Goal: Task Accomplishment & Management: Complete application form

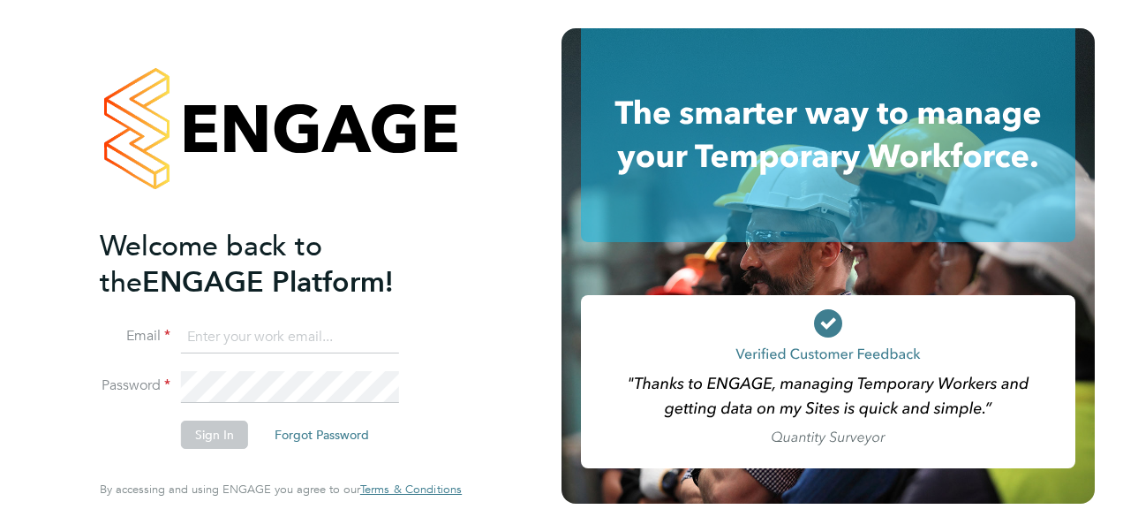
click at [201, 343] on input at bounding box center [290, 337] width 218 height 32
type input "[PERSON_NAME][EMAIL_ADDRESS][PERSON_NAME][PERSON_NAME][DOMAIN_NAME]"
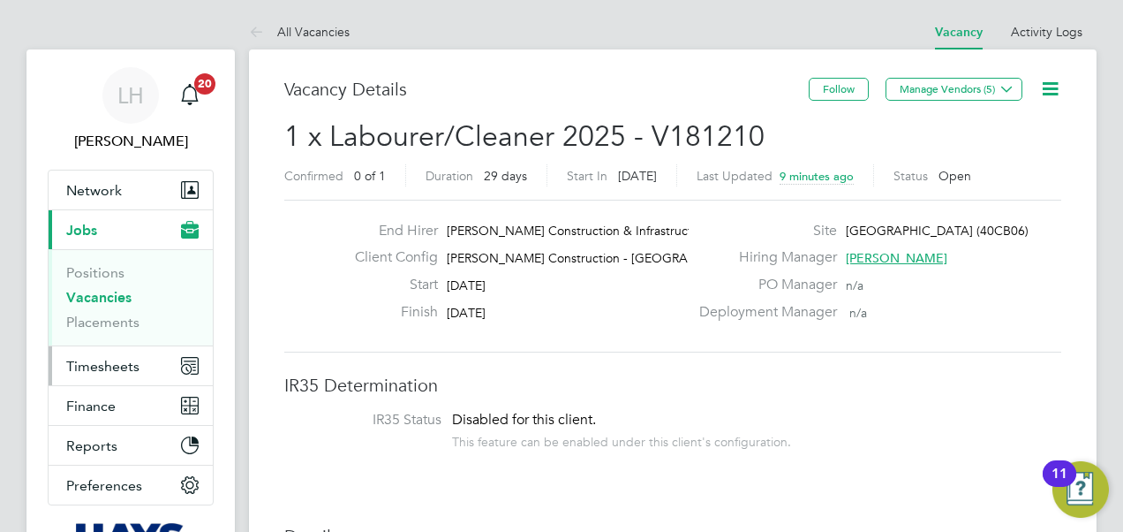
click at [144, 366] on button "Timesheets" at bounding box center [131, 365] width 164 height 39
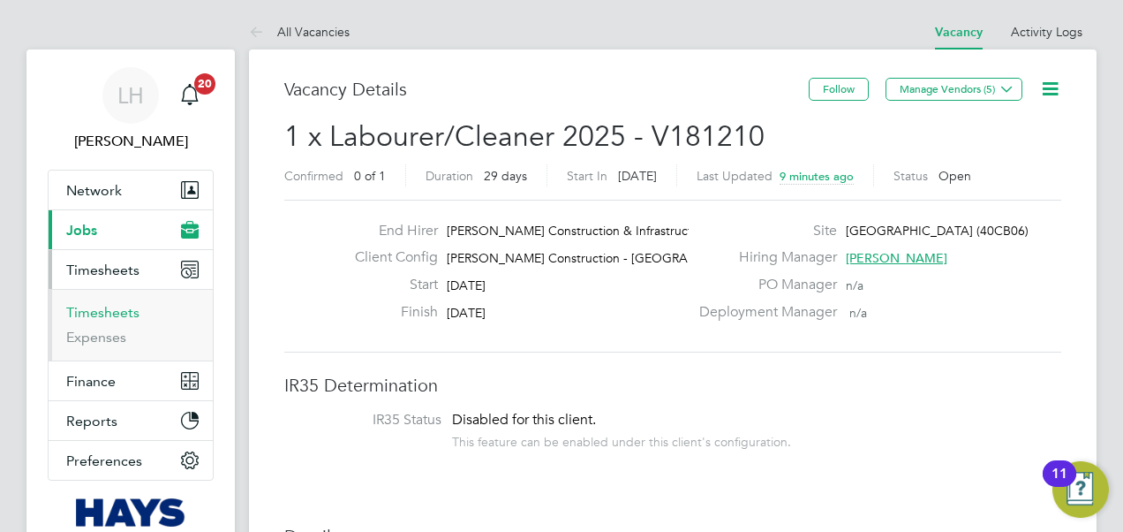
click at [125, 314] on link "Timesheets" at bounding box center [102, 312] width 73 height 17
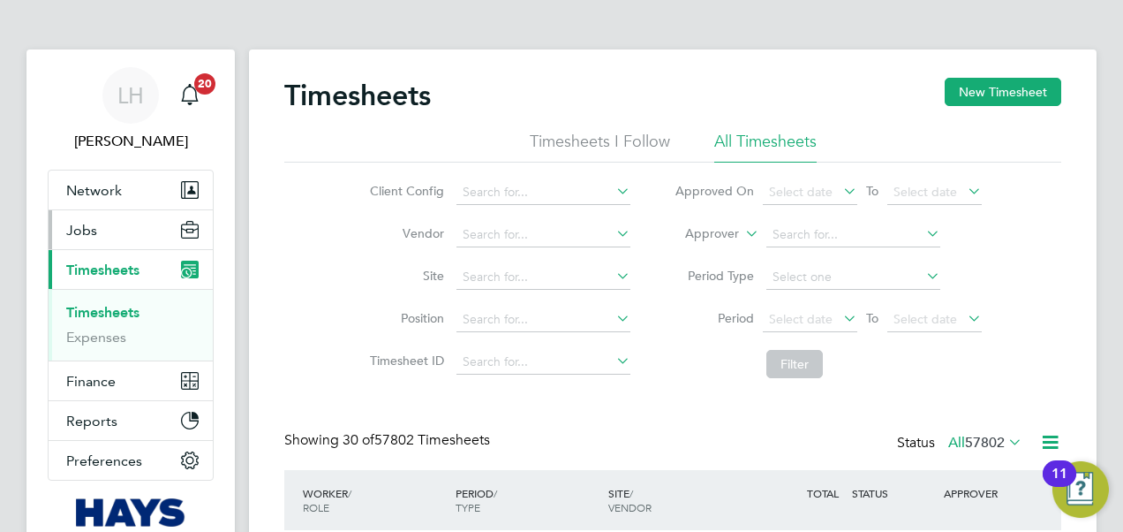
scroll to position [59, 153]
click at [117, 239] on button "Jobs" at bounding box center [131, 229] width 164 height 39
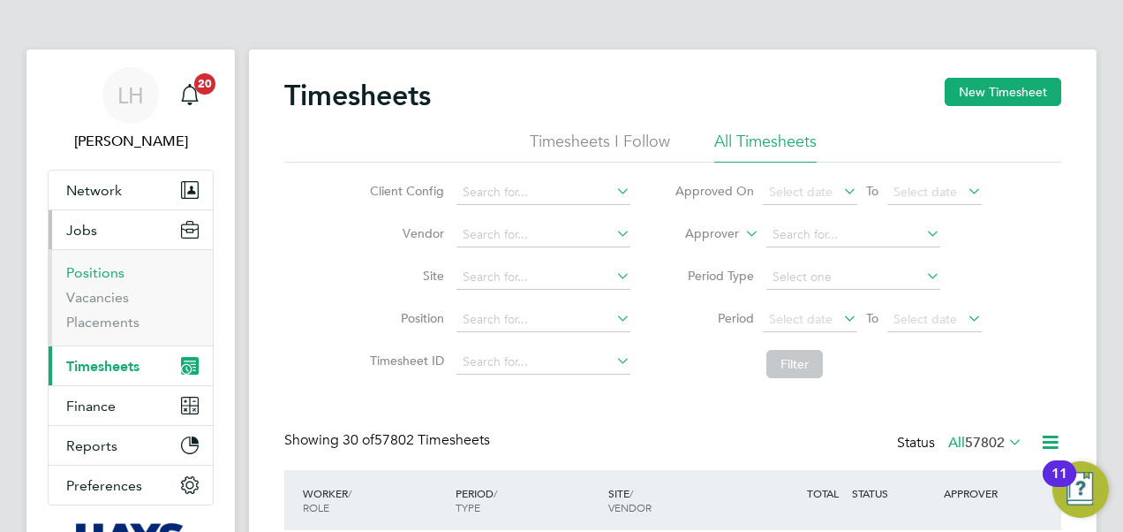
click at [110, 267] on link "Positions" at bounding box center [95, 272] width 58 height 17
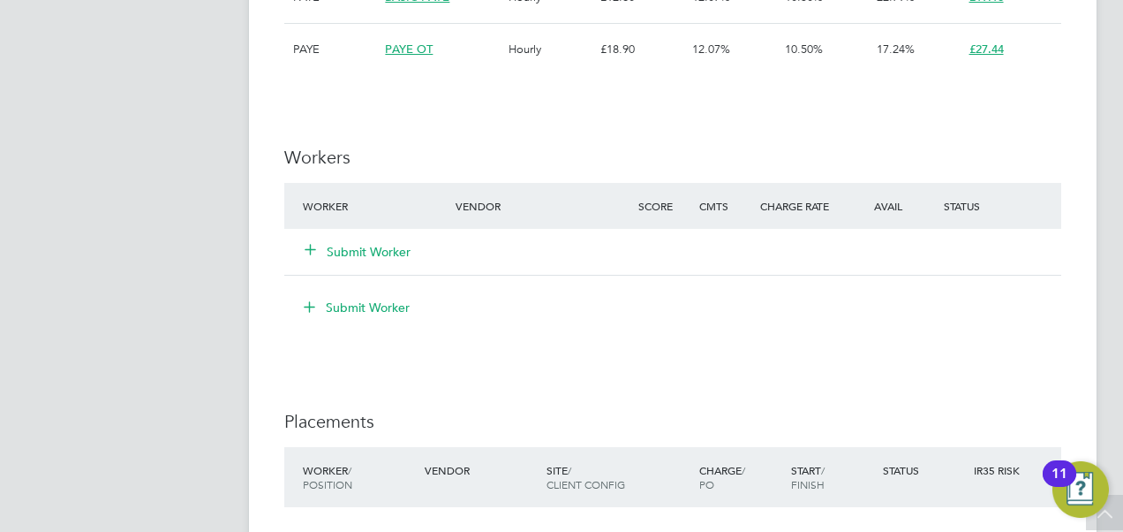
scroll to position [1148, 0]
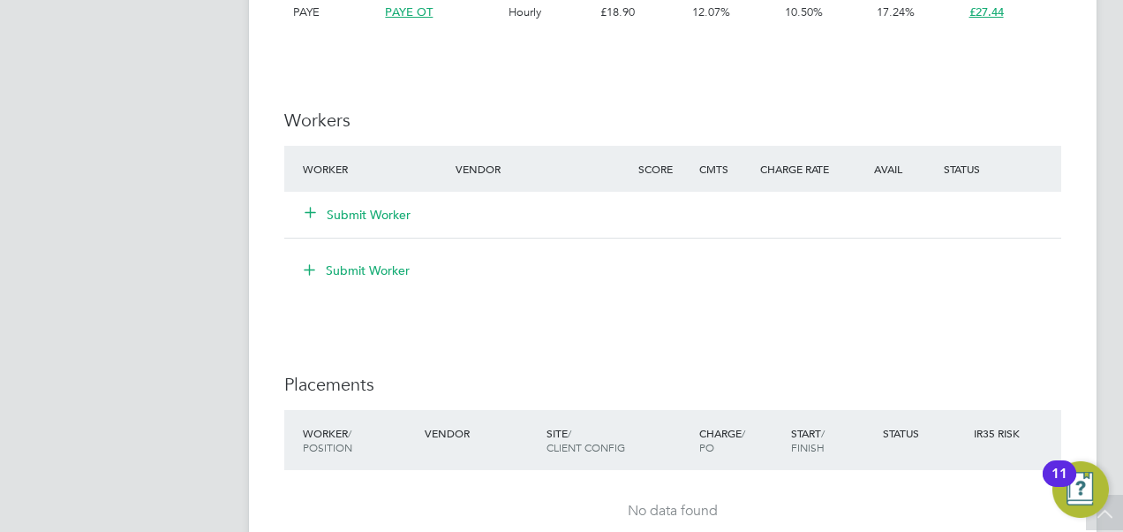
click at [379, 216] on button "Submit Worker" at bounding box center [359, 215] width 106 height 18
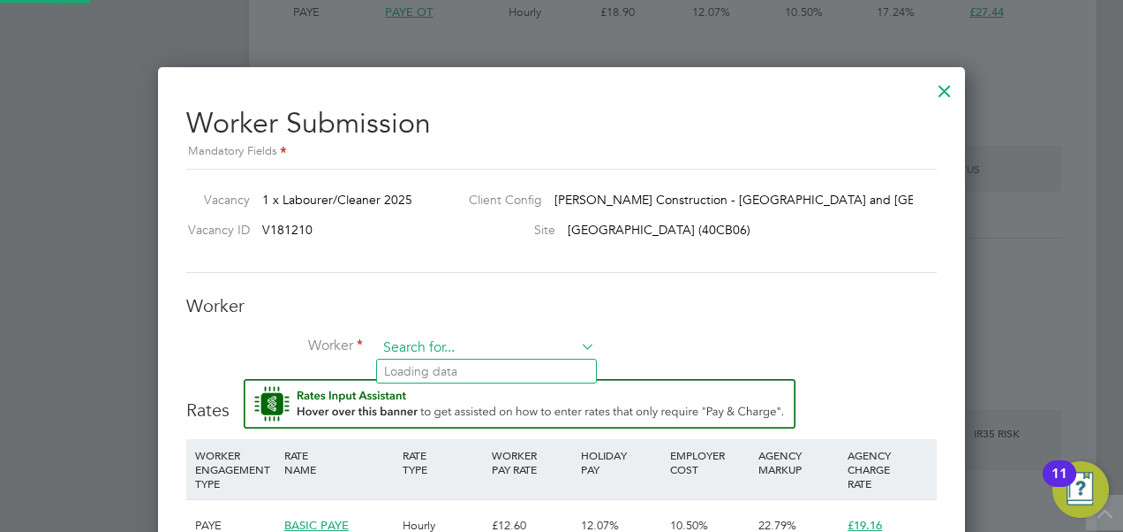
click at [451, 340] on input at bounding box center [486, 348] width 218 height 26
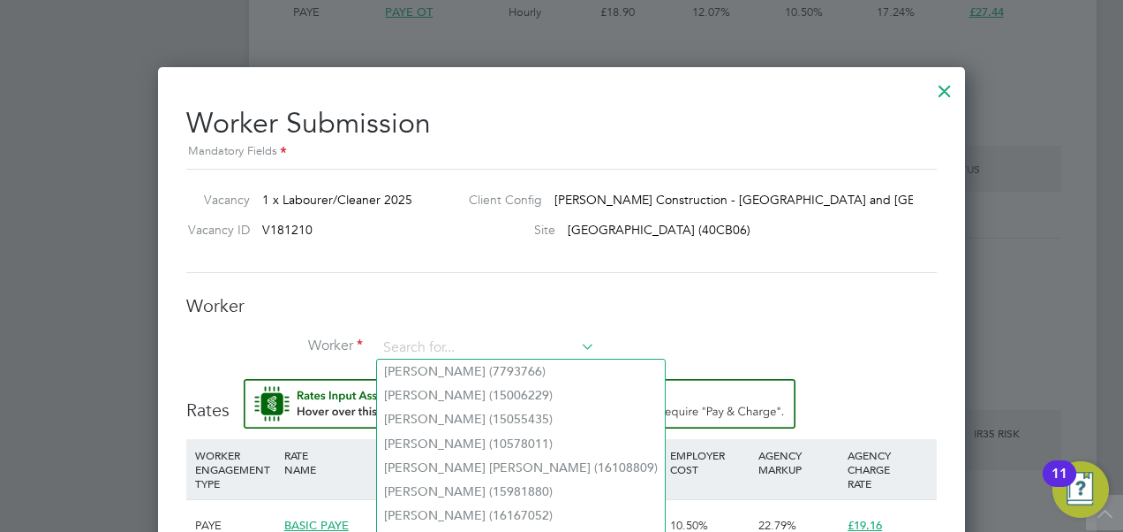
click at [777, 348] on li "Worker" at bounding box center [561, 357] width 751 height 44
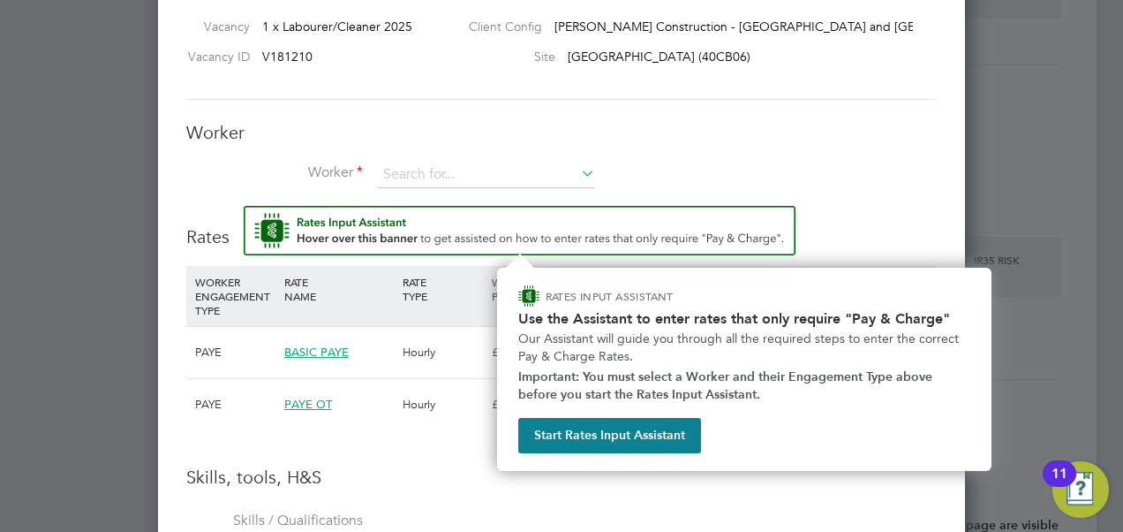
scroll to position [1325, 0]
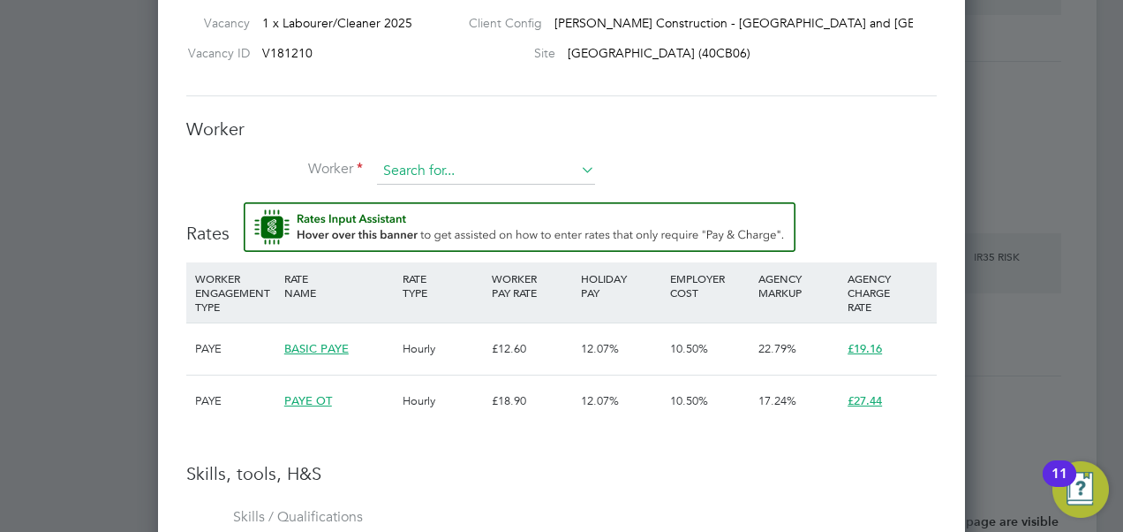
click at [475, 164] on input at bounding box center [486, 171] width 218 height 26
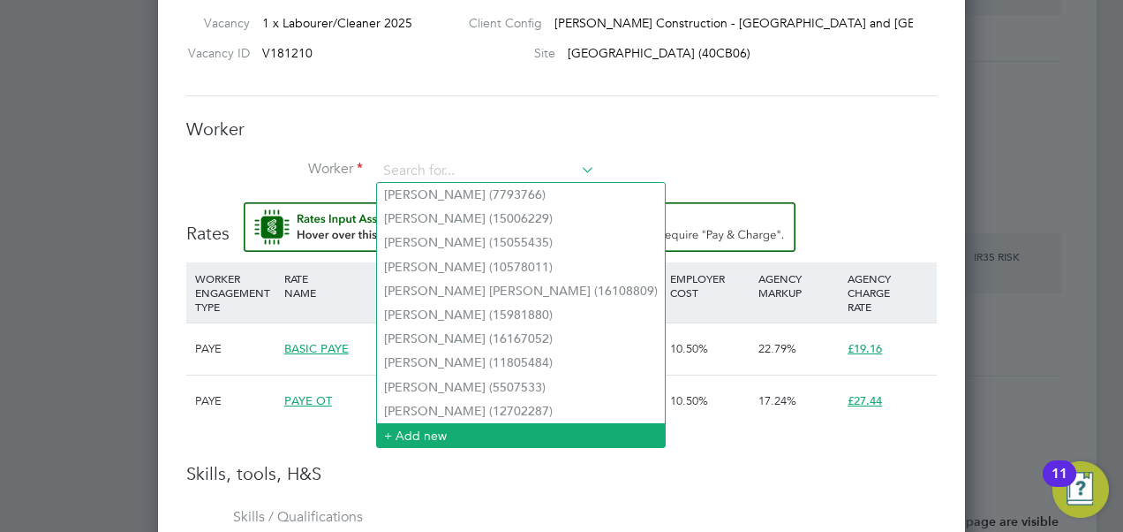
click at [443, 434] on li "+ Add new" at bounding box center [521, 435] width 288 height 24
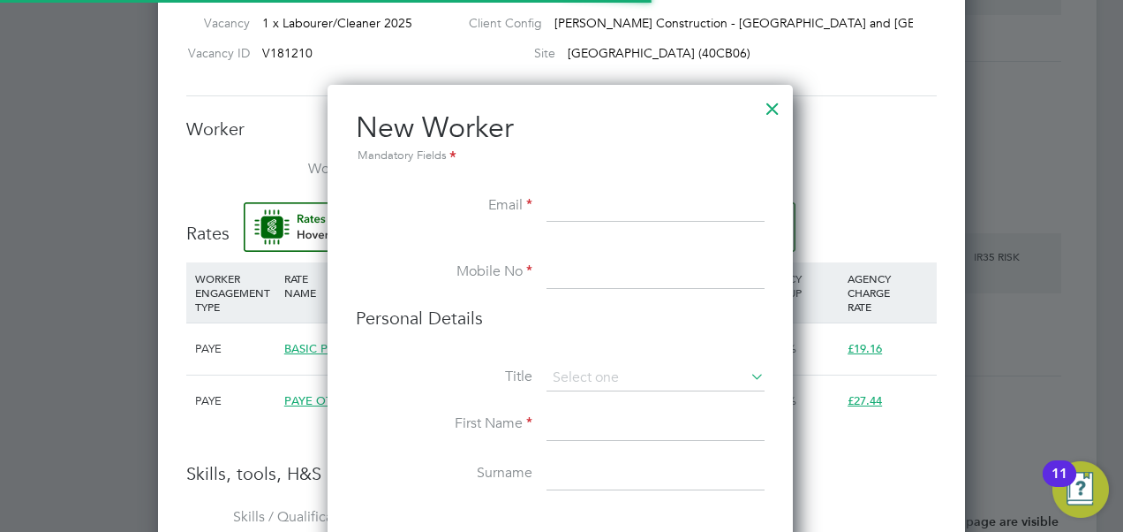
scroll to position [1566, 509]
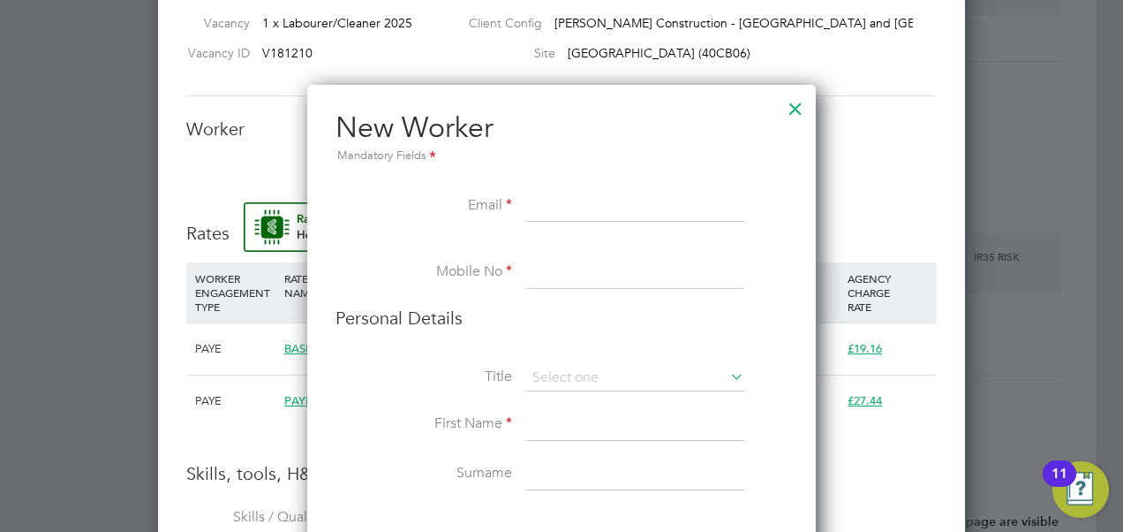
paste input "adam_harding101@hotmail.com"
type input "adam_harding101@hotmail.com"
click at [562, 281] on input at bounding box center [635, 273] width 218 height 32
paste input "07958013431"
type input "07958013431"
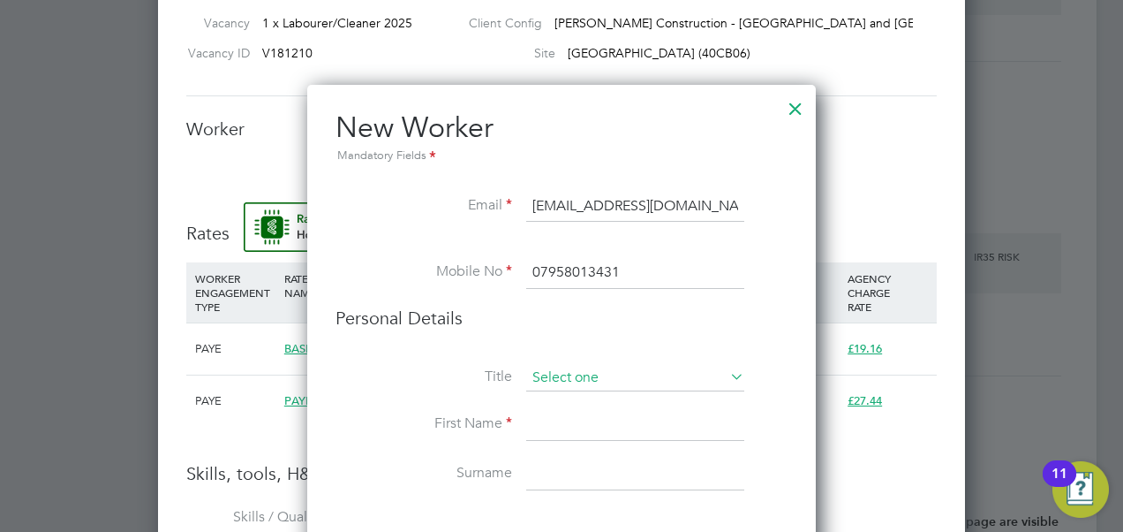
click at [588, 376] on input at bounding box center [635, 378] width 218 height 26
click at [581, 396] on li "Mr" at bounding box center [635, 401] width 219 height 23
type input "Mr"
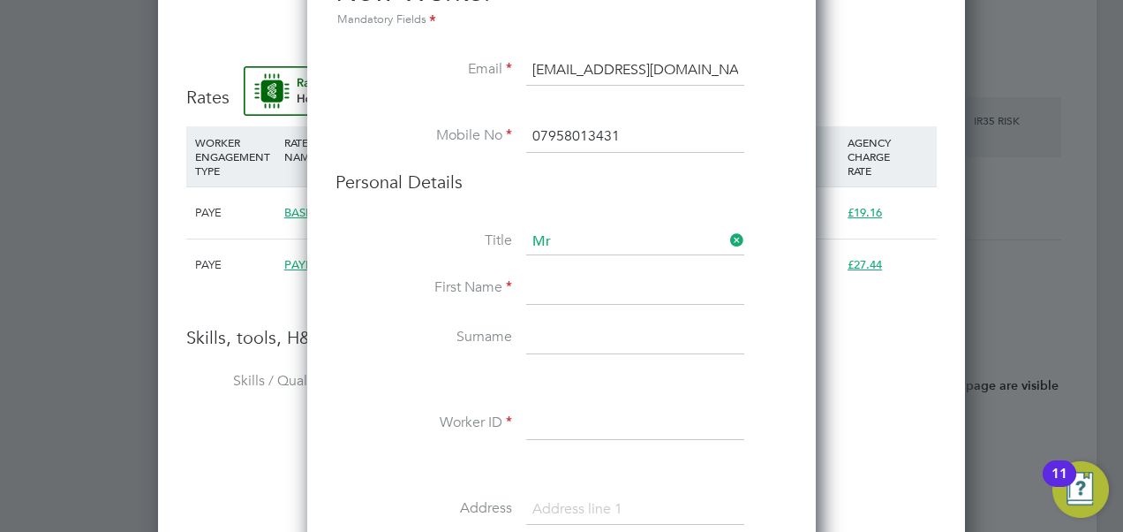
scroll to position [1501, 0]
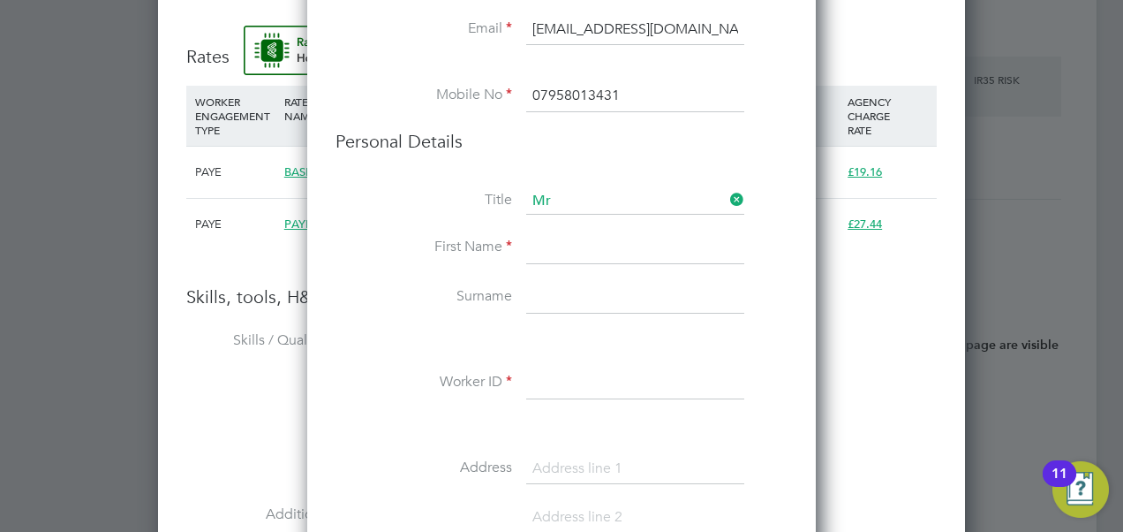
click at [600, 256] on input at bounding box center [635, 248] width 218 height 32
type input "D"
type input "Adam"
click at [553, 296] on input at bounding box center [635, 298] width 218 height 32
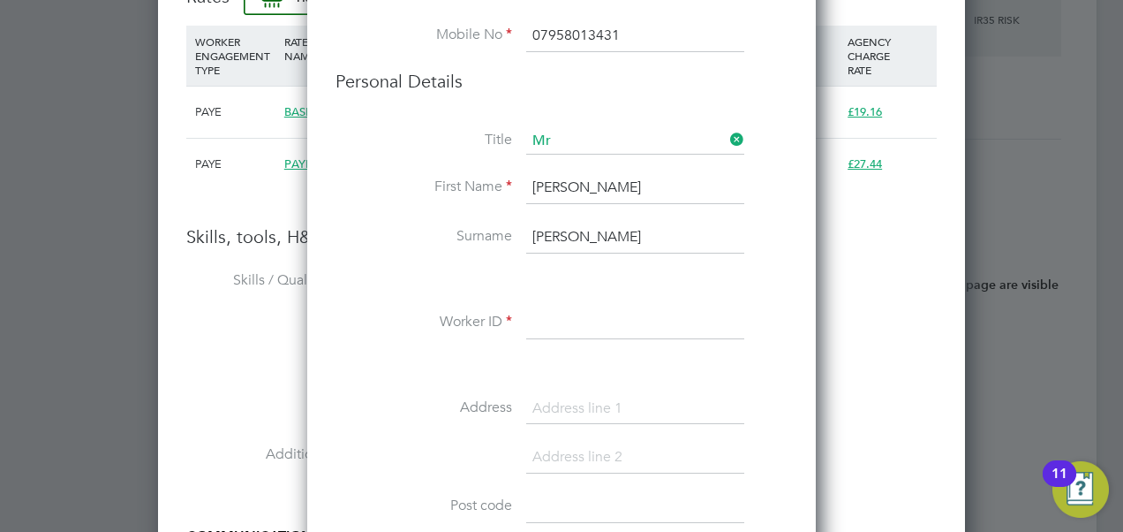
scroll to position [1589, 0]
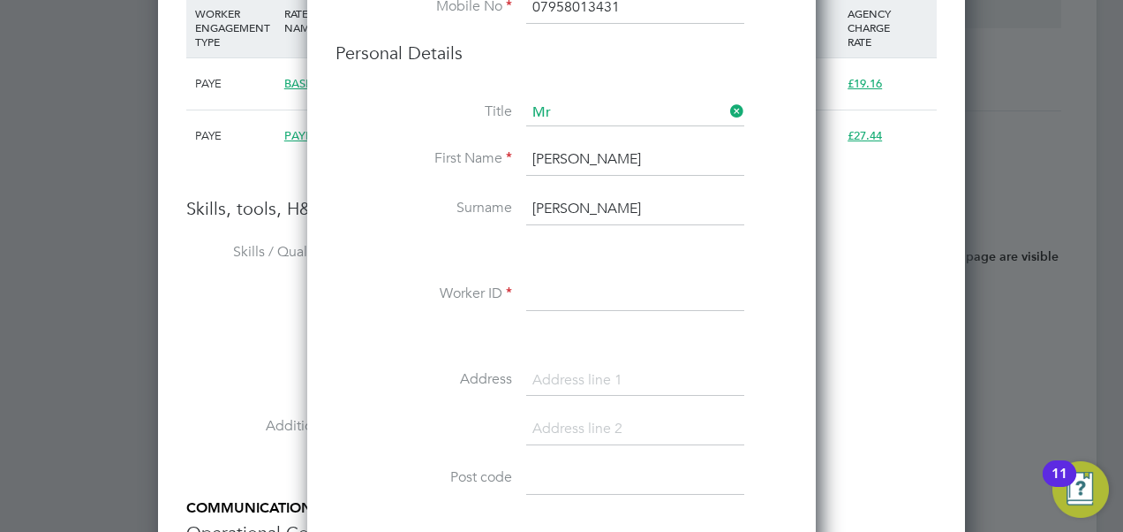
type input "Harding"
click at [582, 286] on input at bounding box center [635, 295] width 218 height 32
paste input "20853810"
type input "20853810"
click at [378, 365] on li "Address" at bounding box center [562, 389] width 452 height 49
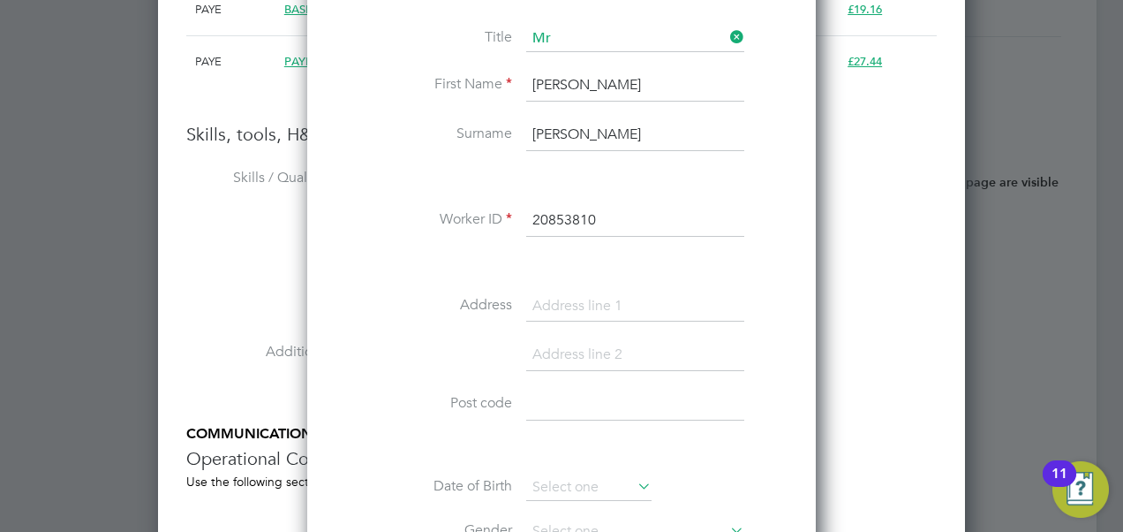
scroll to position [1766, 0]
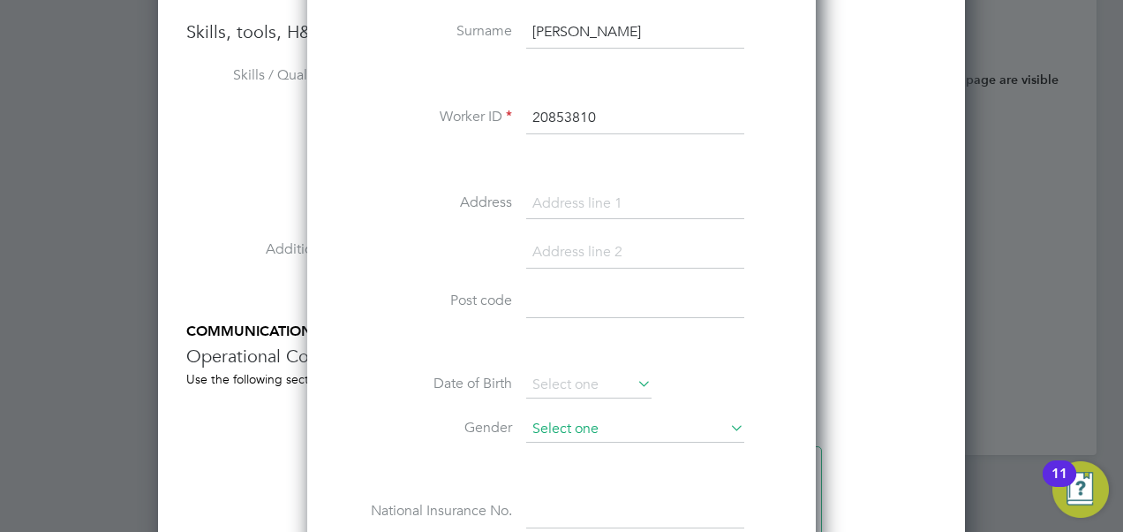
click at [608, 419] on input at bounding box center [635, 429] width 218 height 26
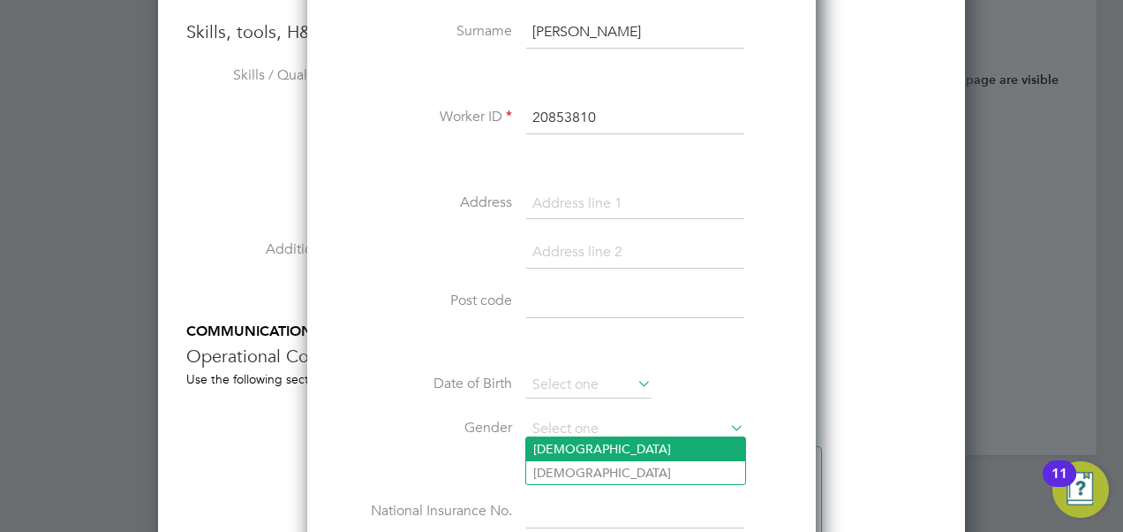
click at [579, 450] on li "Male" at bounding box center [635, 448] width 219 height 23
type input "Male"
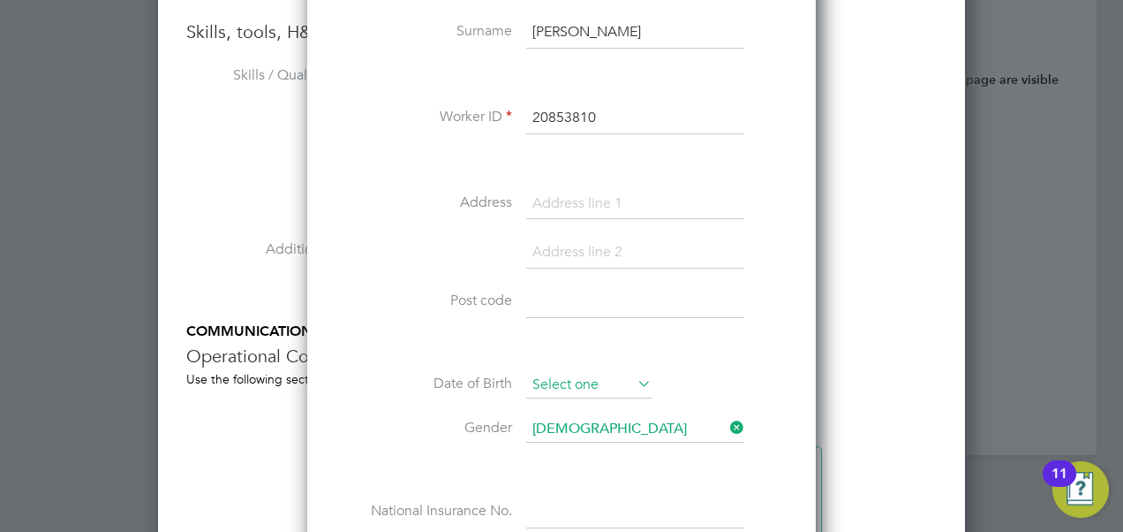
click at [624, 380] on input at bounding box center [588, 385] width 125 height 26
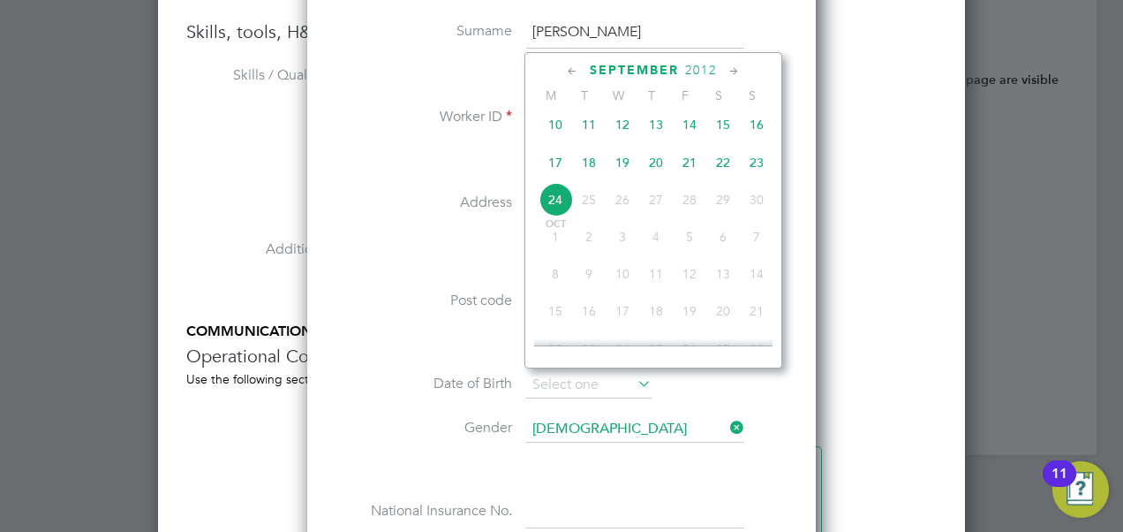
click at [713, 65] on span "2012" at bounding box center [701, 70] width 32 height 15
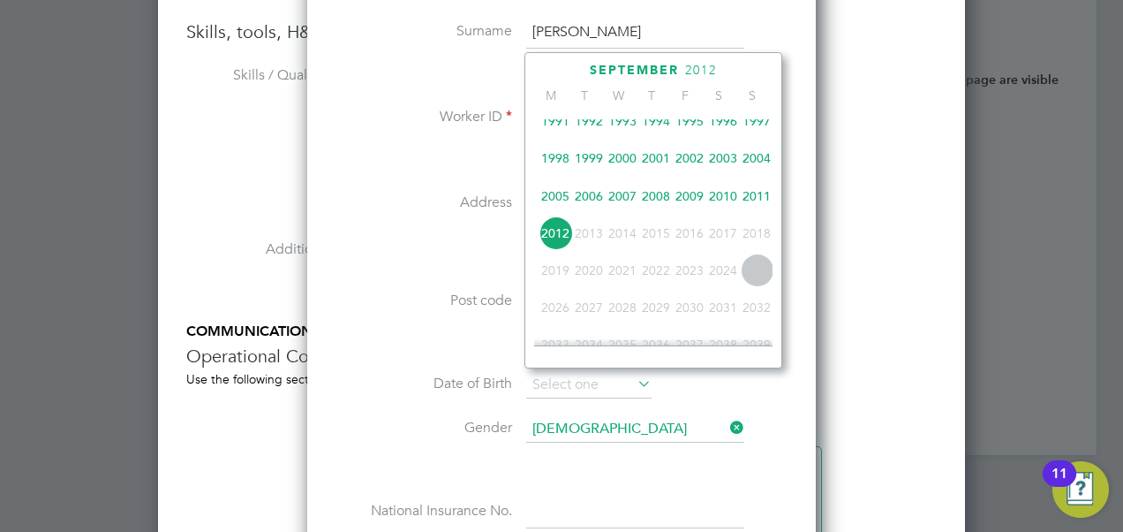
click at [699, 127] on span "1995" at bounding box center [690, 121] width 34 height 34
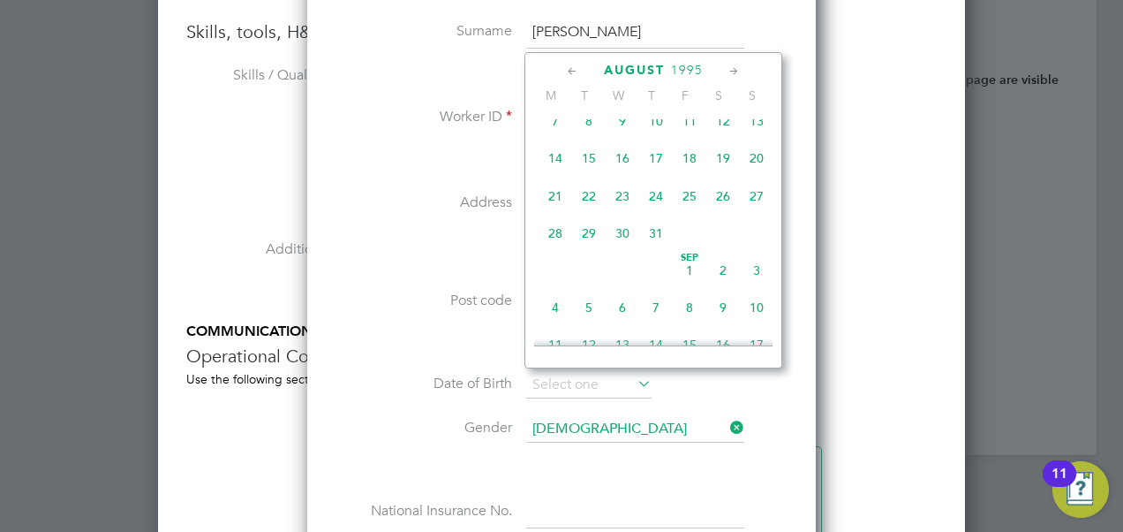
click at [732, 69] on icon at bounding box center [734, 71] width 17 height 19
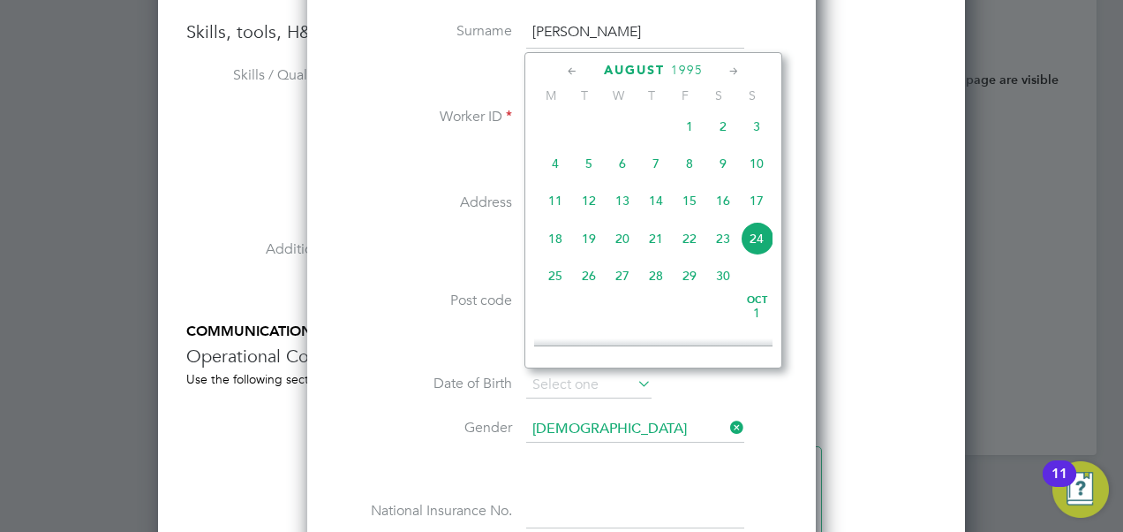
click at [732, 69] on icon at bounding box center [734, 71] width 17 height 19
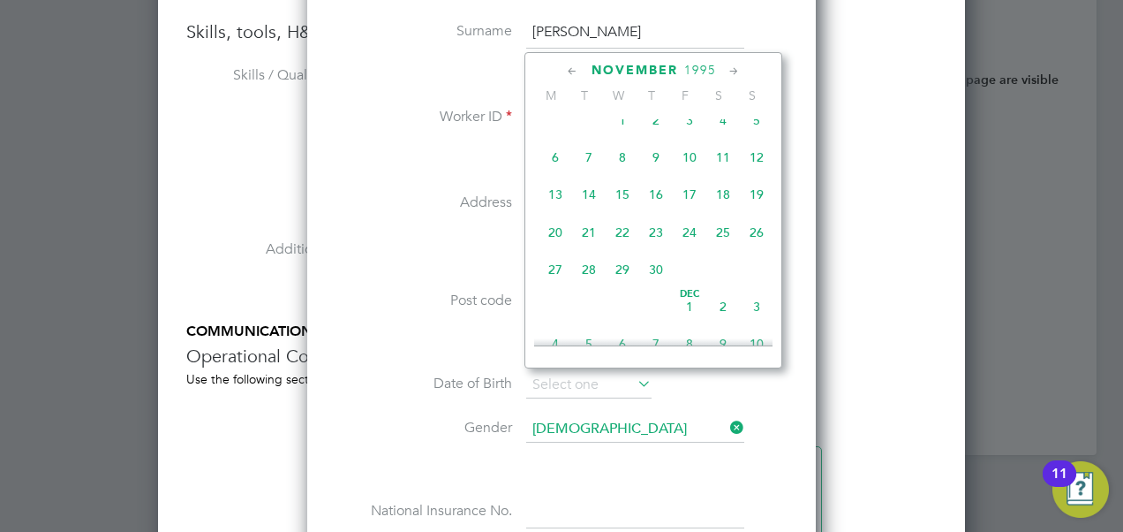
click at [732, 69] on icon at bounding box center [734, 71] width 17 height 19
click at [691, 283] on span "29" at bounding box center [690, 266] width 34 height 34
type input "29 Dec 1995"
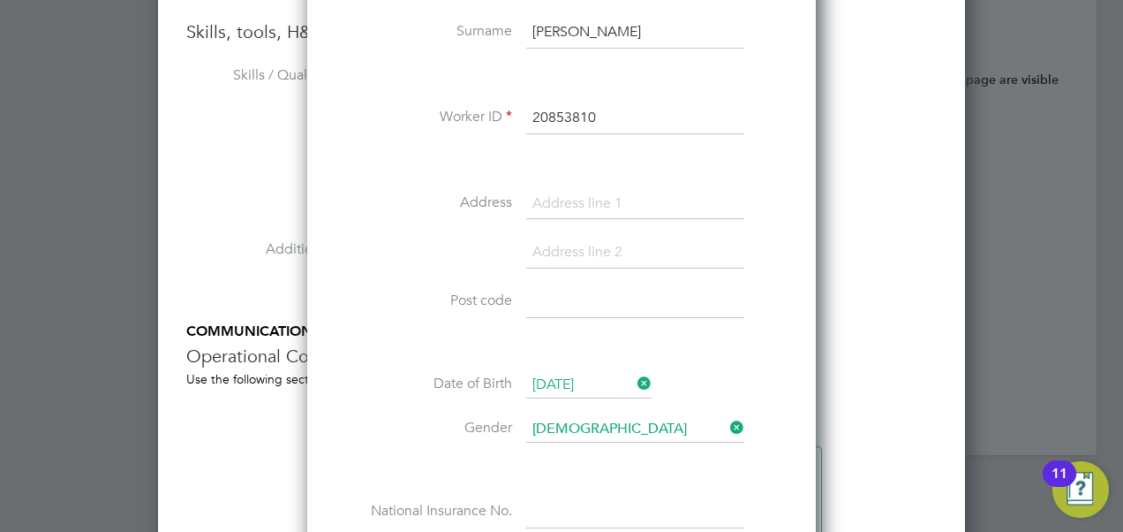
click at [565, 203] on input at bounding box center [635, 204] width 218 height 32
paste input "13 Potternewton Crescent"
type input "13 Potternewton Crescent"
click at [569, 253] on input at bounding box center [635, 253] width 218 height 32
paste input "Leeds"
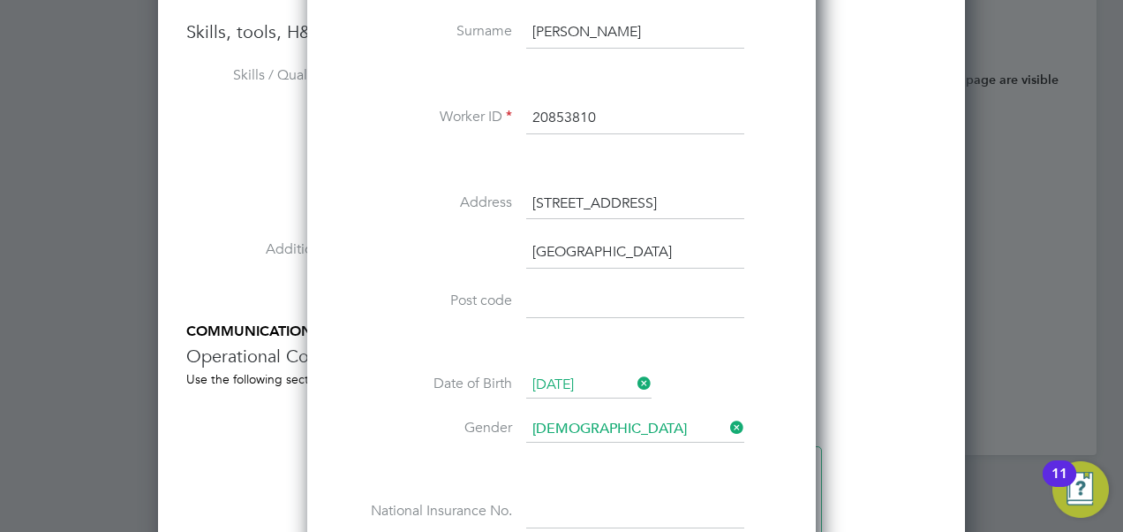
scroll to position [1616, 509]
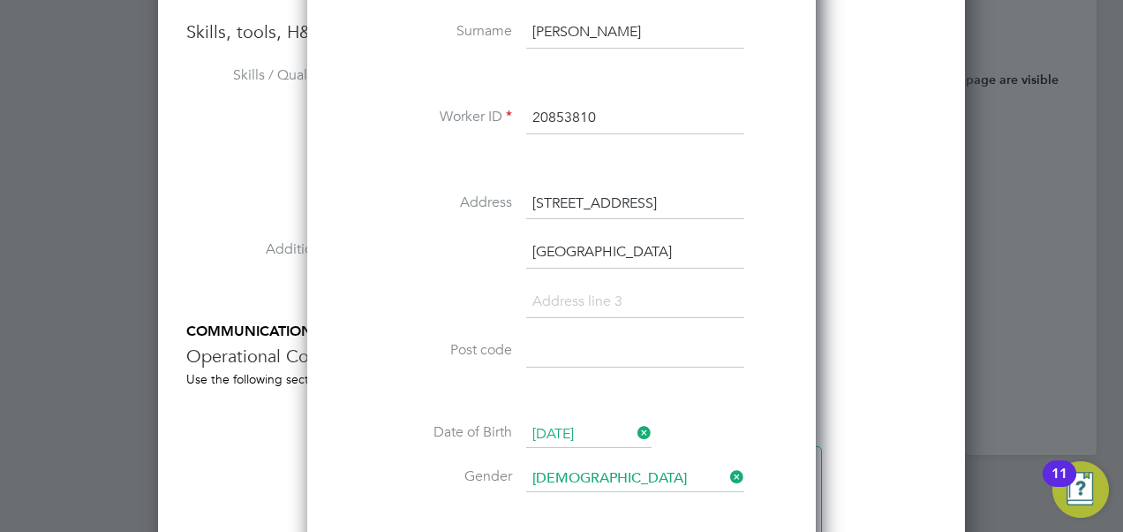
type input "Leeds"
click at [583, 352] on input at bounding box center [635, 352] width 218 height 32
paste input "LS7 2DY"
type input "LS7 2DY"
click at [389, 388] on li at bounding box center [562, 394] width 452 height 19
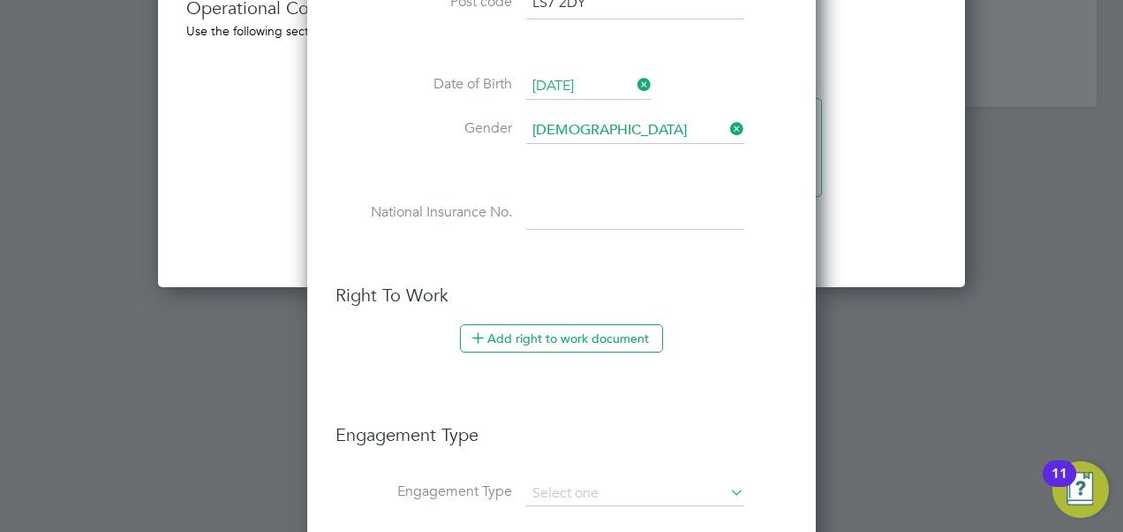
scroll to position [2119, 0]
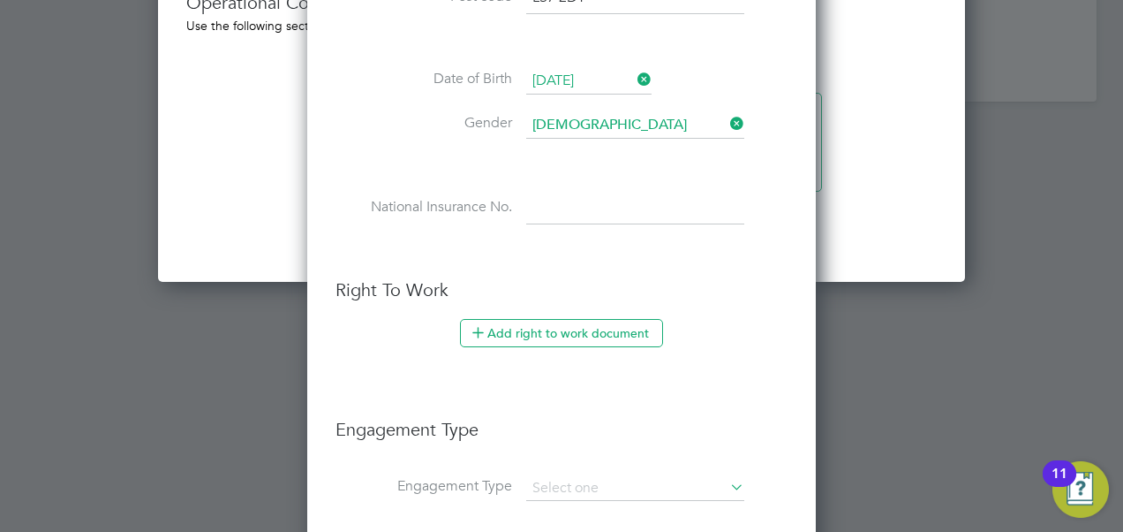
click at [558, 208] on input at bounding box center [635, 208] width 218 height 32
paste input "PA680896A"
type input "PA 68 08 96 A"
click at [420, 330] on li "Add right to work document" at bounding box center [562, 342] width 452 height 46
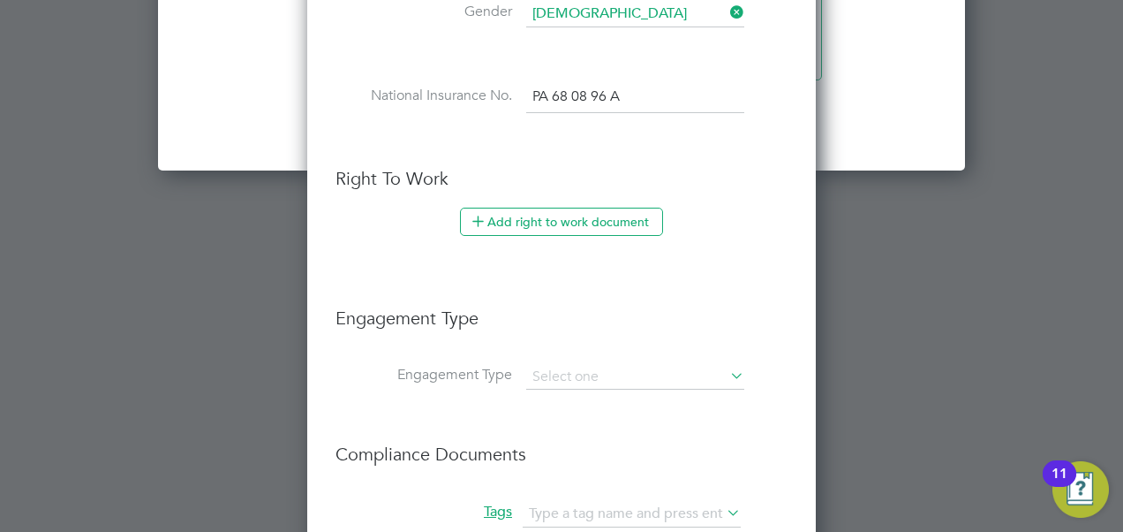
scroll to position [2296, 0]
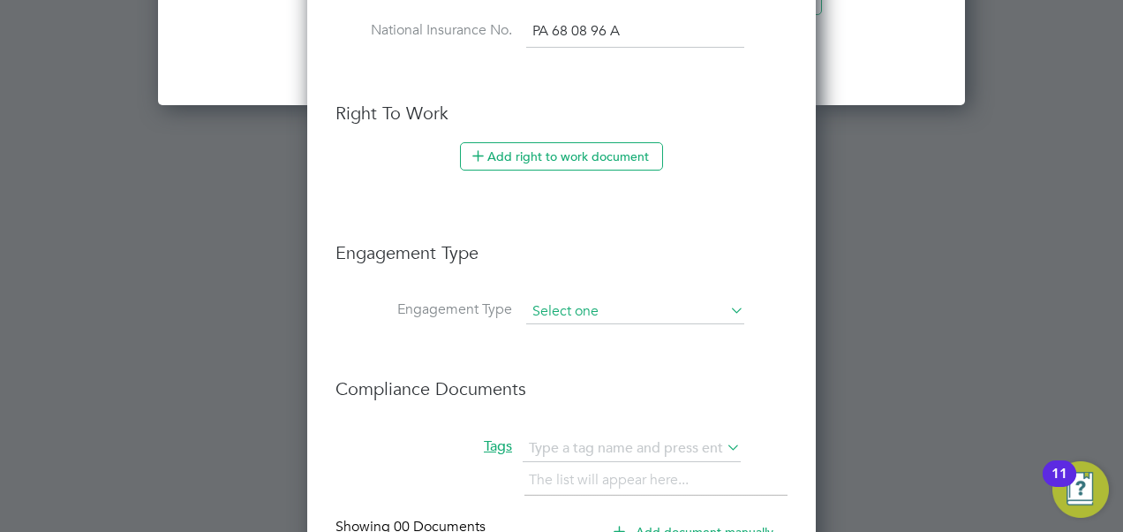
click at [643, 314] on input at bounding box center [635, 311] width 218 height 25
click at [597, 355] on li "PAYE Direct" at bounding box center [635, 356] width 219 height 26
type input "PAYE Direct"
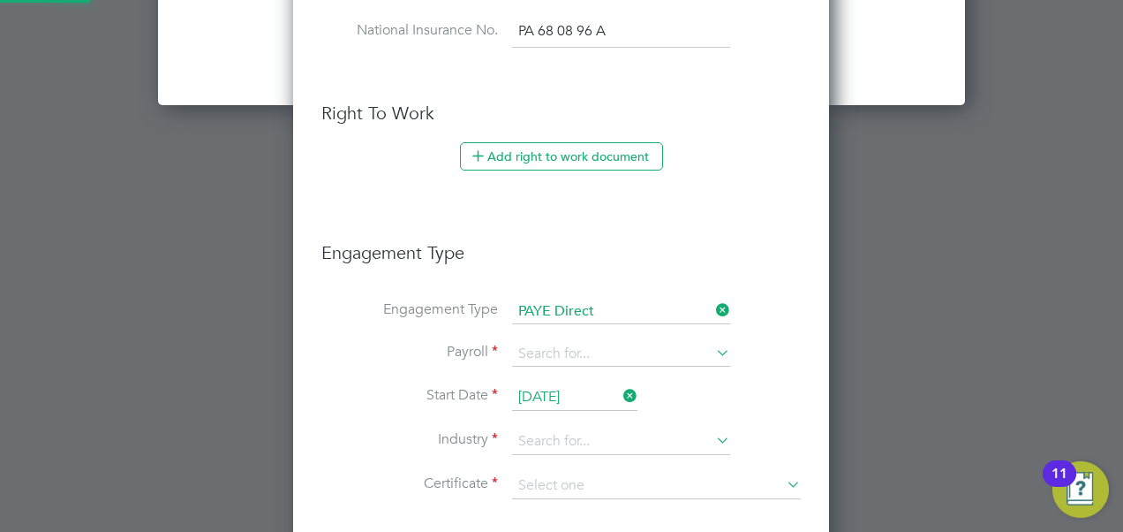
scroll to position [2126, 537]
click at [682, 434] on input at bounding box center [621, 441] width 218 height 26
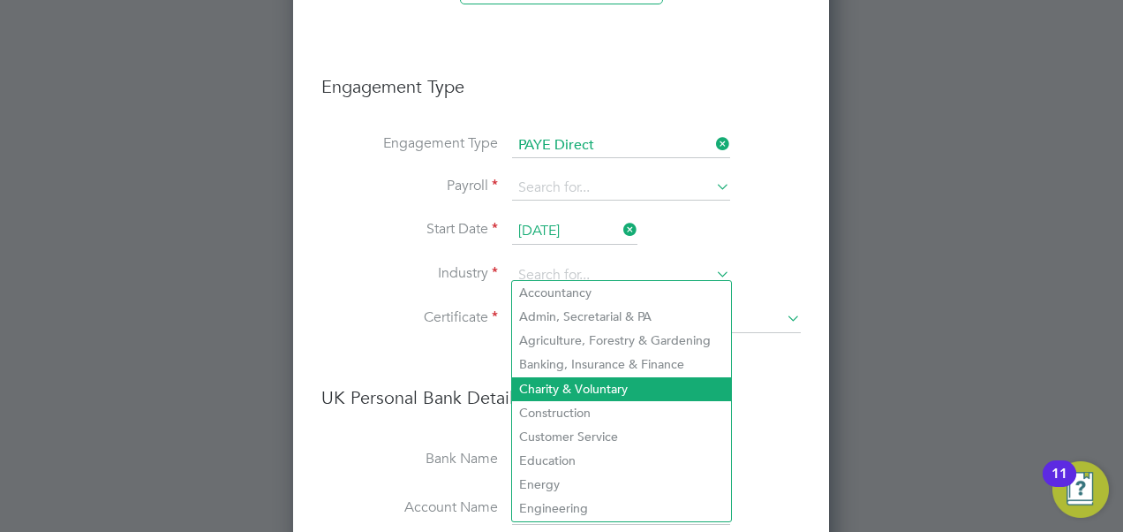
scroll to position [2472, 0]
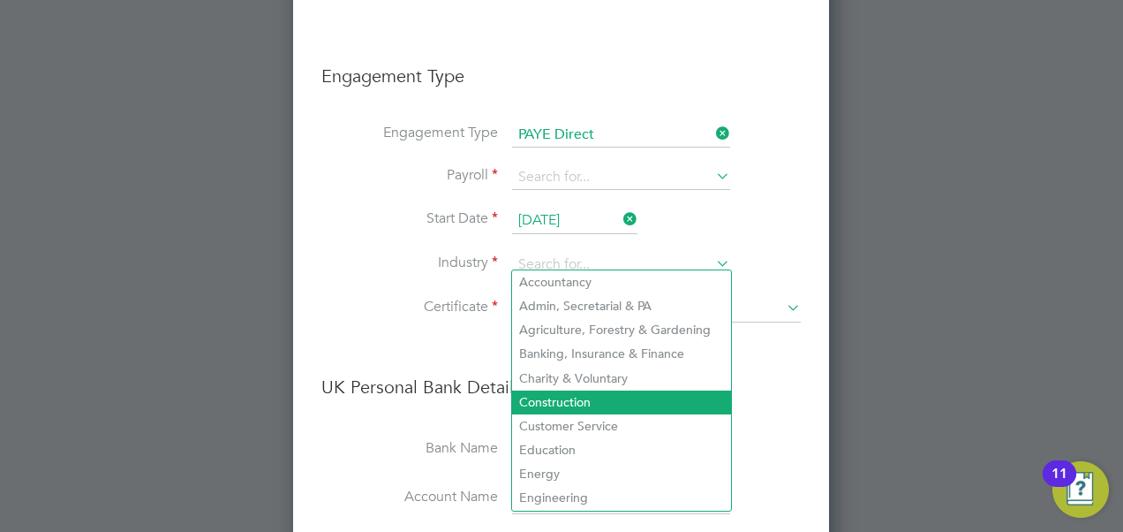
click at [632, 401] on li "Construction" at bounding box center [621, 402] width 219 height 24
type input "Construction"
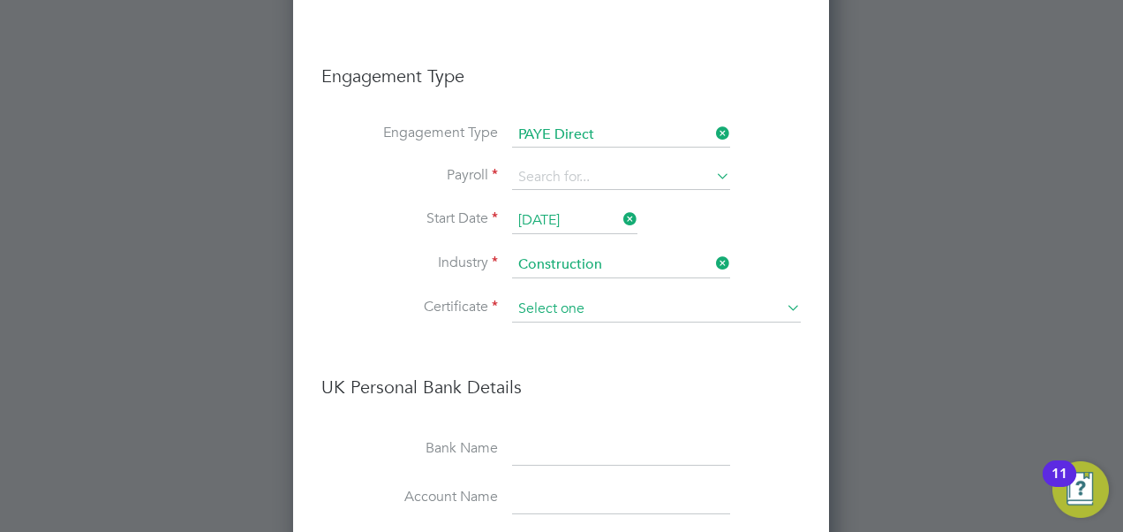
click at [655, 296] on input at bounding box center [656, 309] width 289 height 26
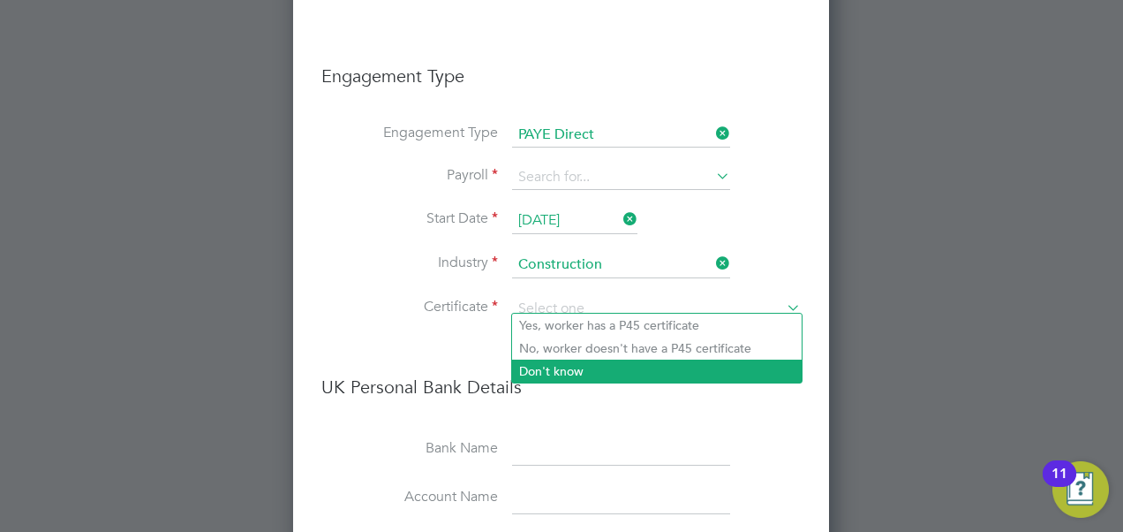
click at [575, 362] on li "Don't know" at bounding box center [657, 370] width 290 height 23
type input "Don't know"
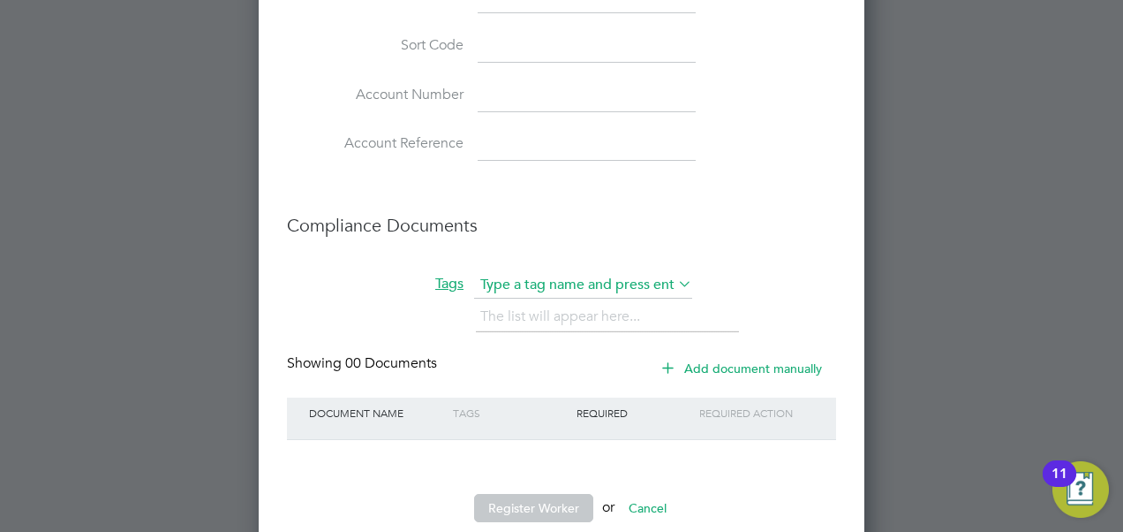
scroll to position [3091, 0]
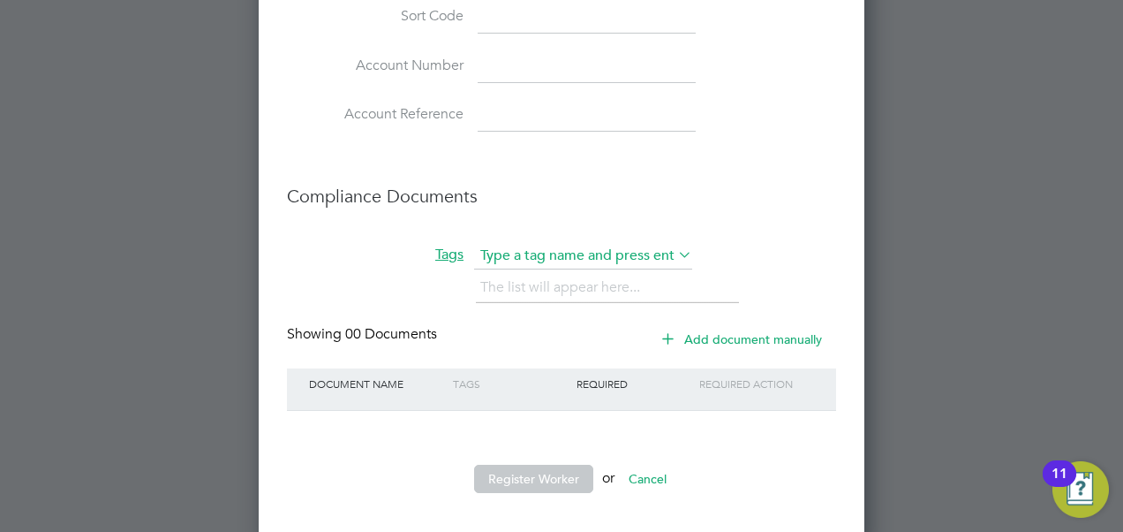
click at [638, 249] on input "text" at bounding box center [583, 256] width 218 height 26
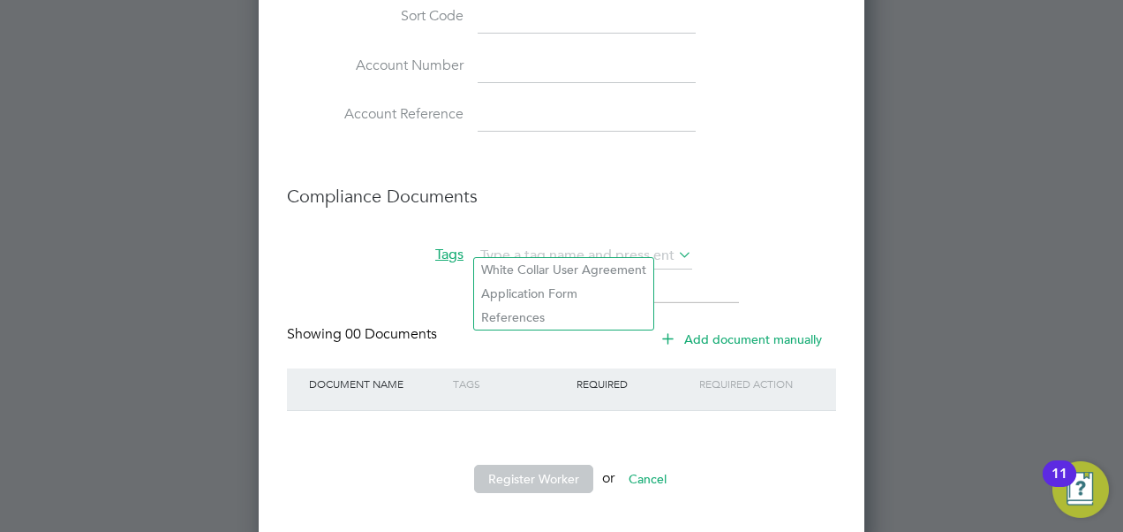
click at [733, 249] on li "Tags The list will appear here..." at bounding box center [561, 284] width 549 height 82
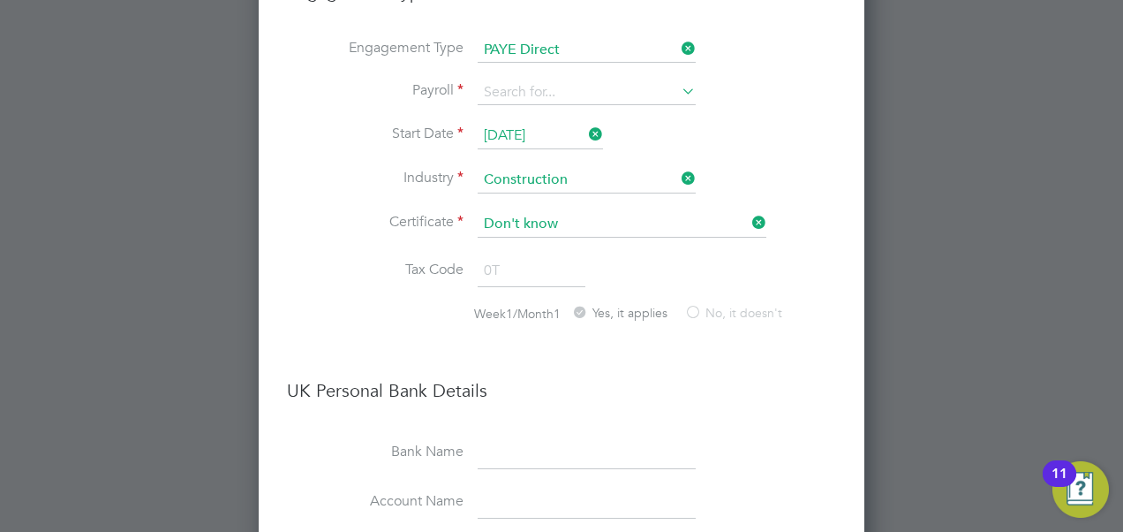
scroll to position [2473, 0]
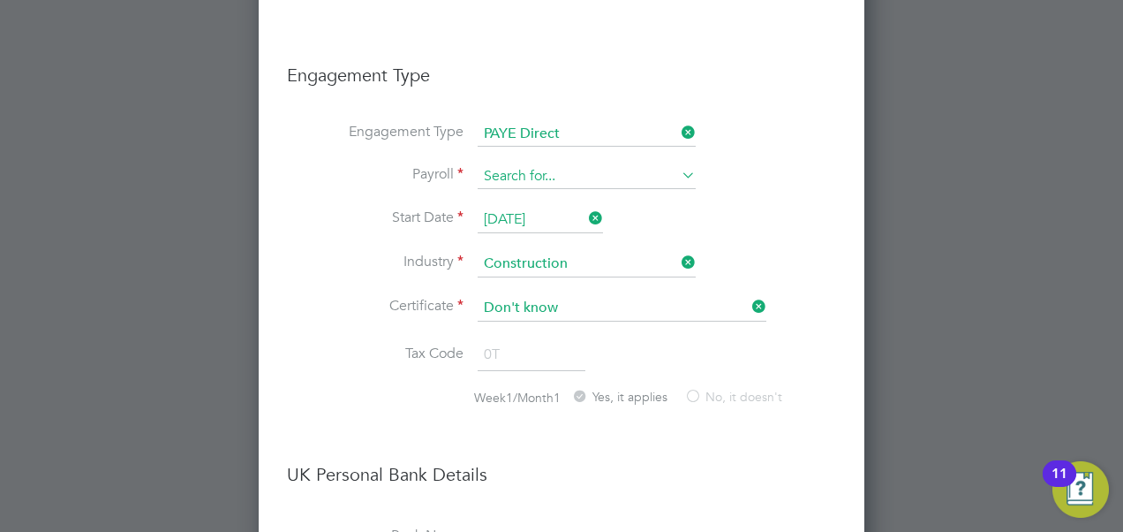
click at [674, 178] on input at bounding box center [587, 176] width 218 height 25
click at [603, 198] on li "PAYE (Standard)" at bounding box center [587, 196] width 219 height 26
type input "PAYE (Standard)"
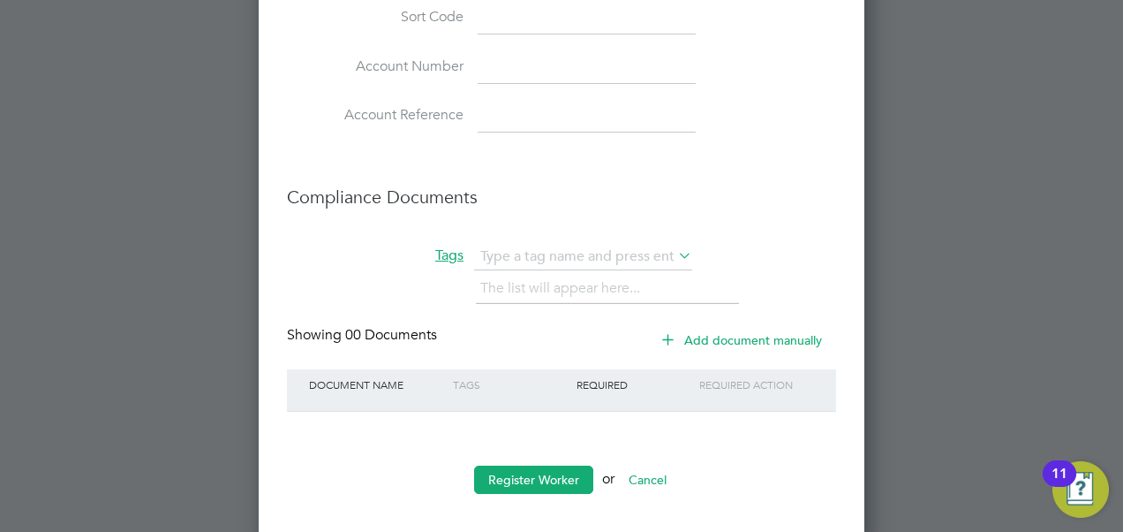
scroll to position [3091, 0]
click at [544, 464] on button "Register Worker" at bounding box center [533, 478] width 119 height 28
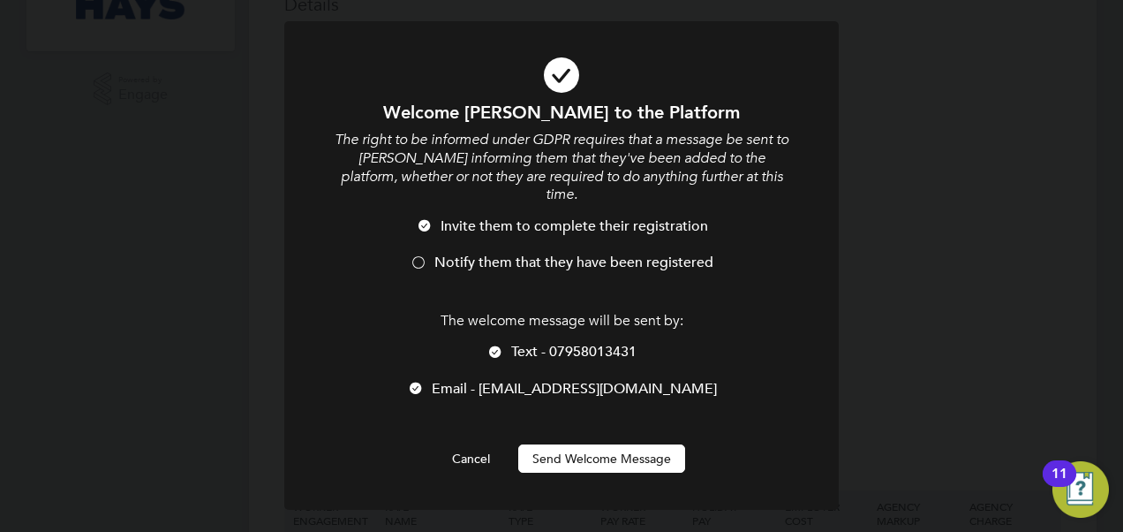
click at [611, 444] on button "Send Welcome Message" at bounding box center [601, 458] width 167 height 28
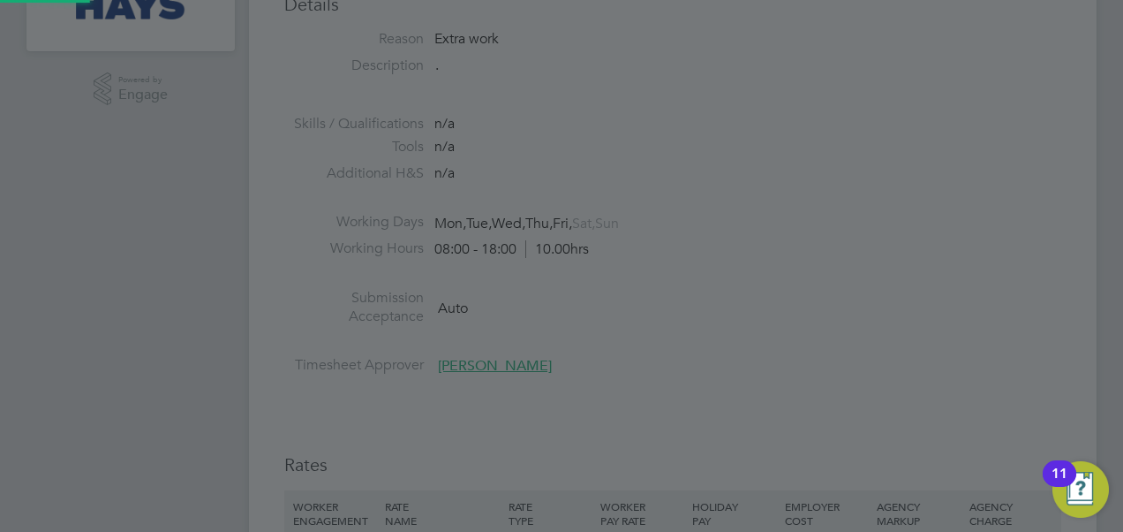
type input "Adam Harding (20853810)"
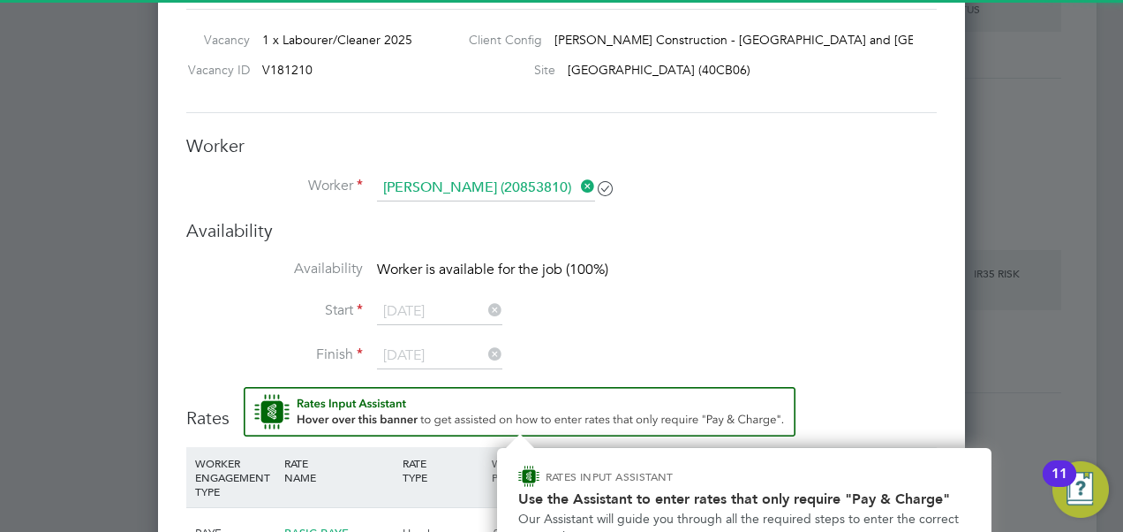
scroll to position [1426, 0]
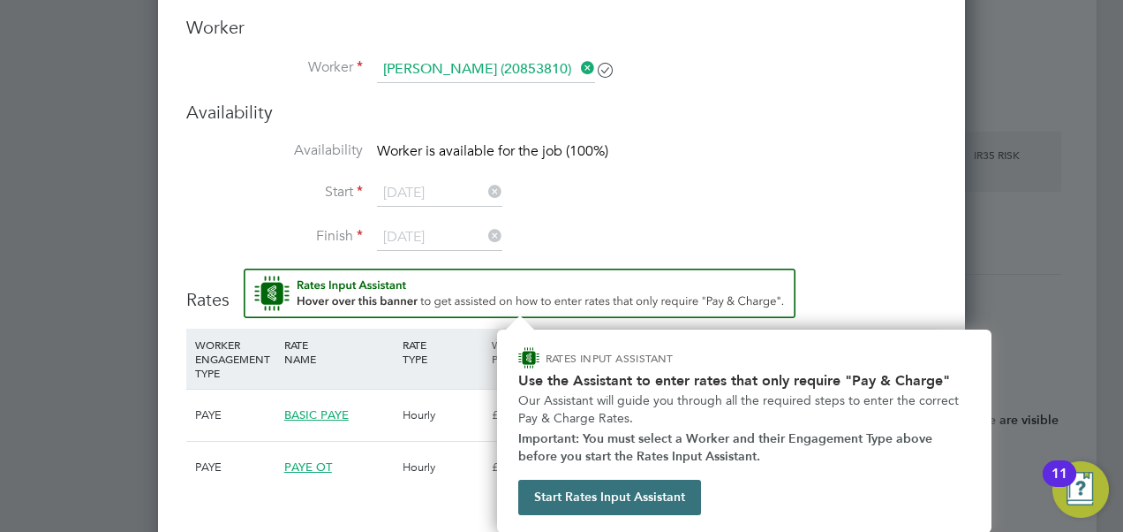
click at [626, 500] on button "Start Rates Input Assistant" at bounding box center [609, 496] width 183 height 35
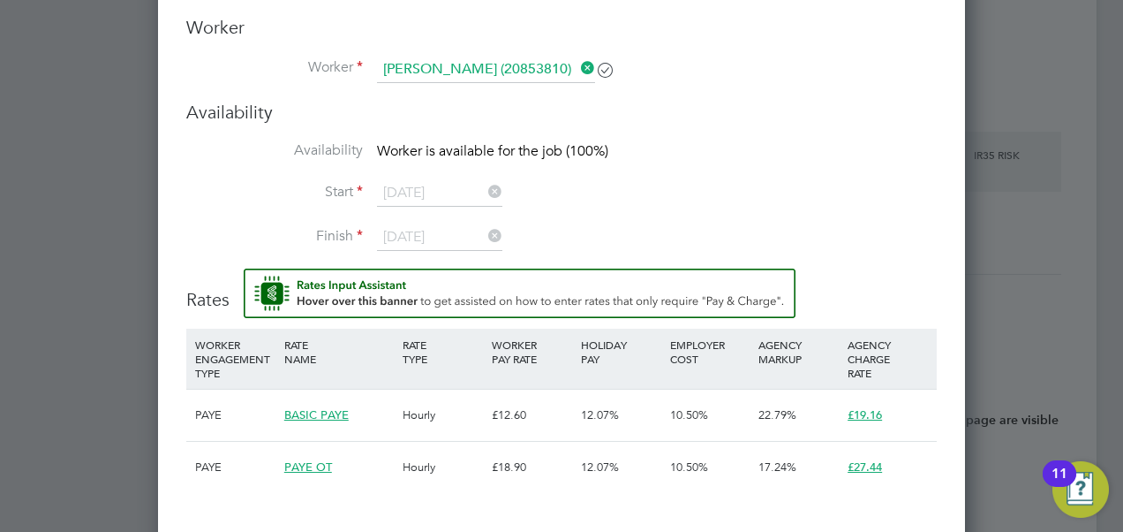
click at [825, 260] on li "Finish 22 Oct 2025" at bounding box center [561, 246] width 751 height 44
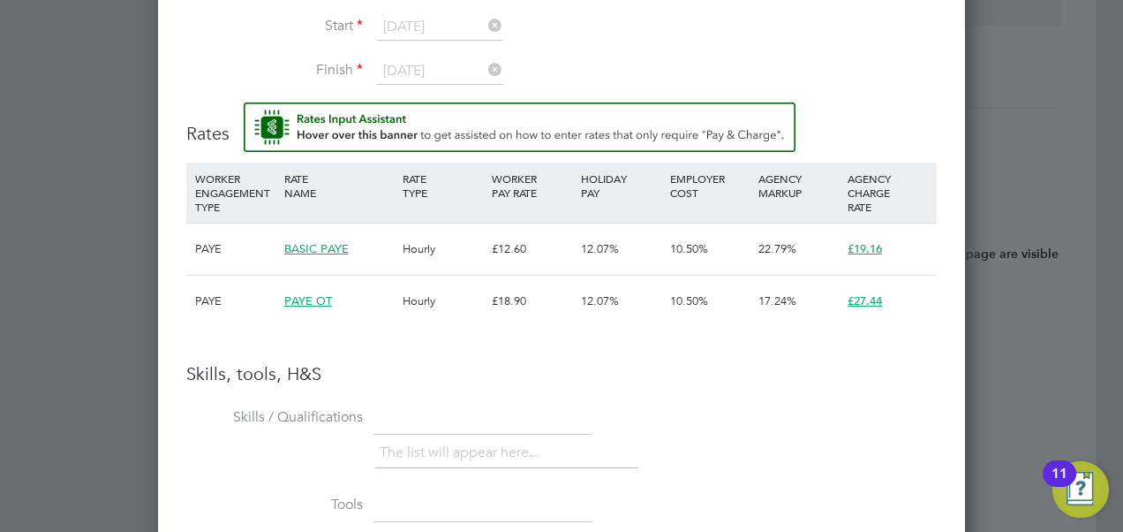
scroll to position [1327, 0]
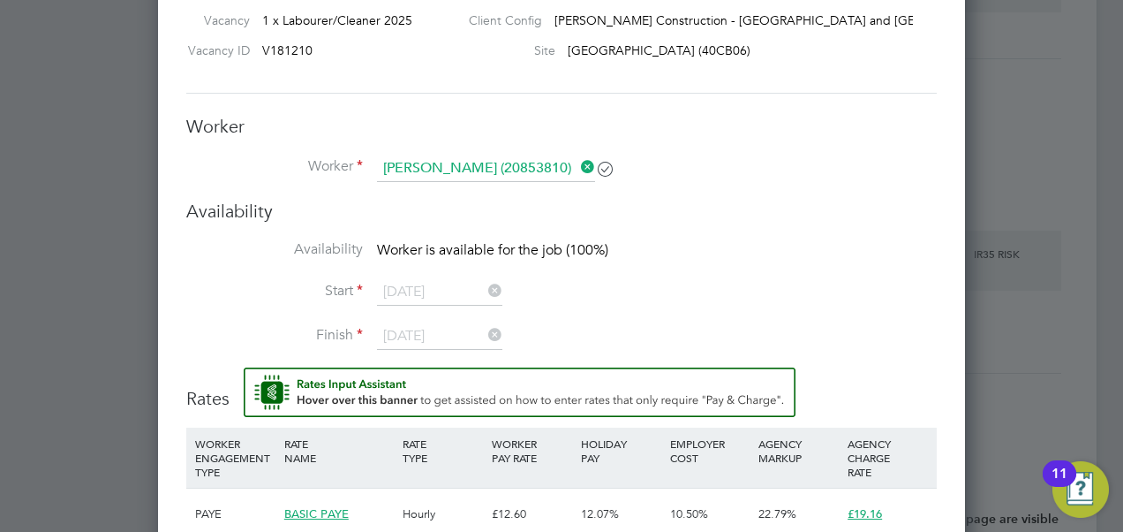
click at [577, 158] on icon at bounding box center [577, 167] width 0 height 25
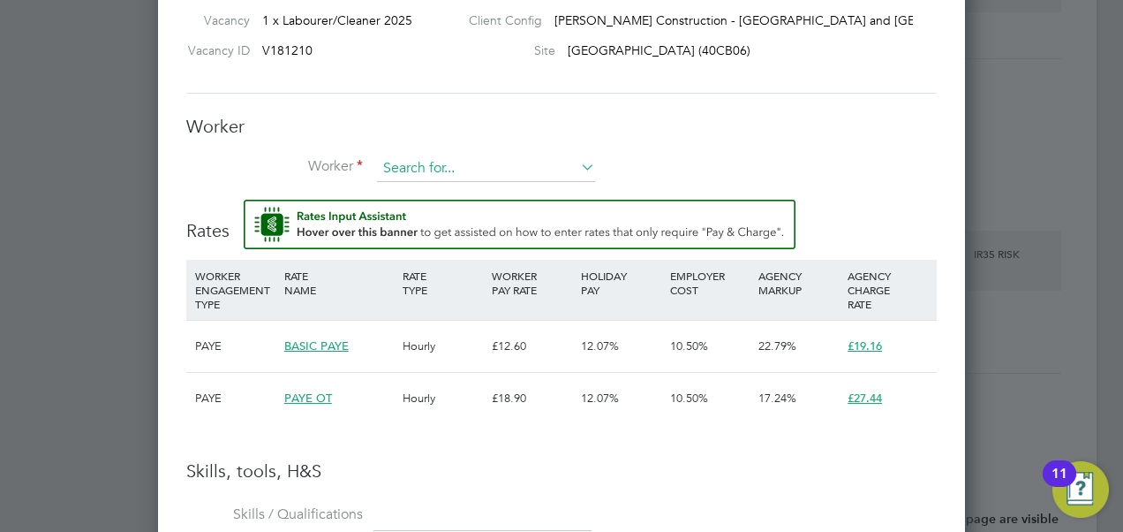
click at [505, 168] on input at bounding box center [486, 168] width 218 height 26
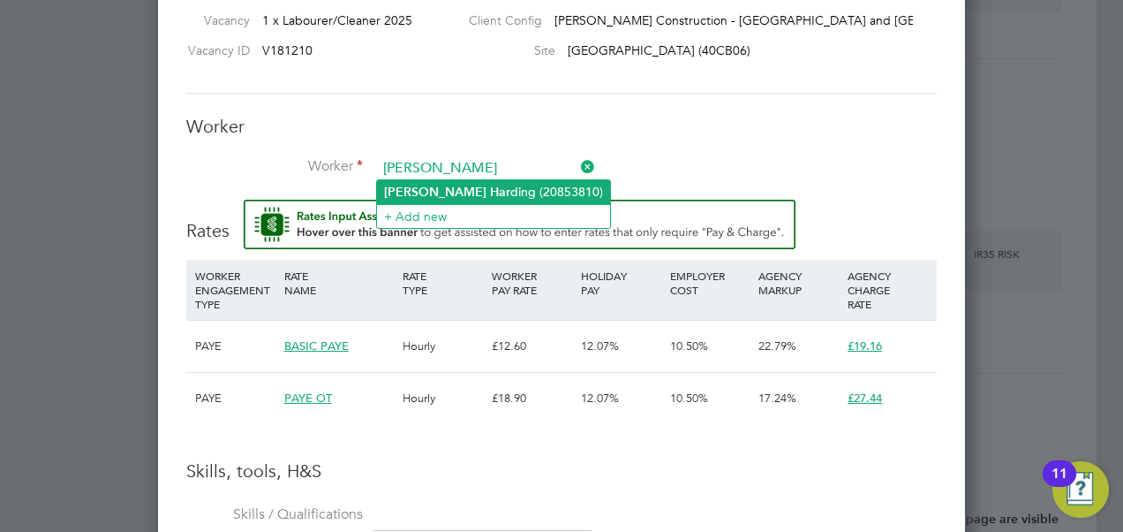
click at [493, 185] on li "Adam Har ding (20853810)" at bounding box center [493, 192] width 233 height 24
type input "Adam Harding (20853810)"
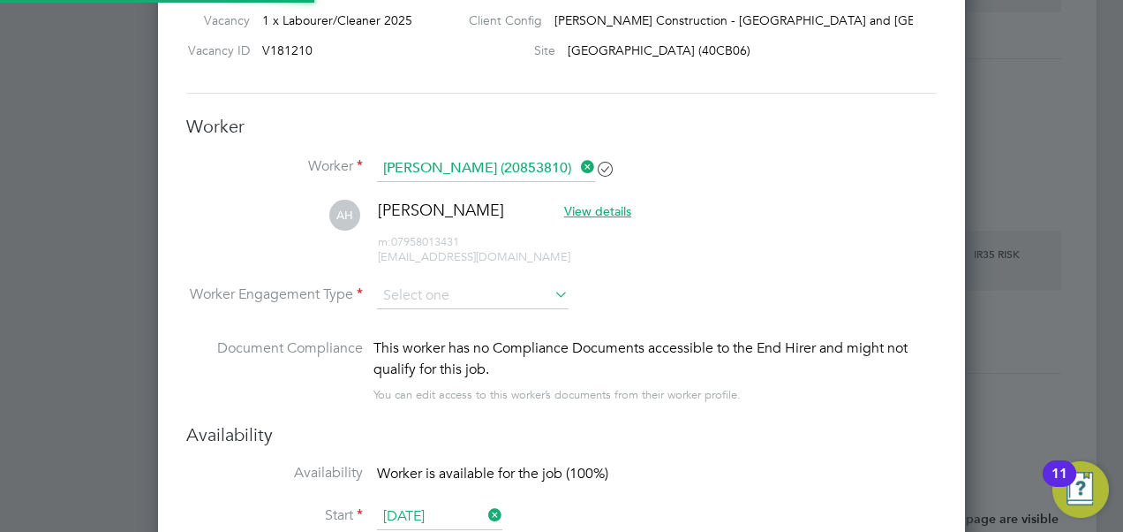
scroll to position [1574, 807]
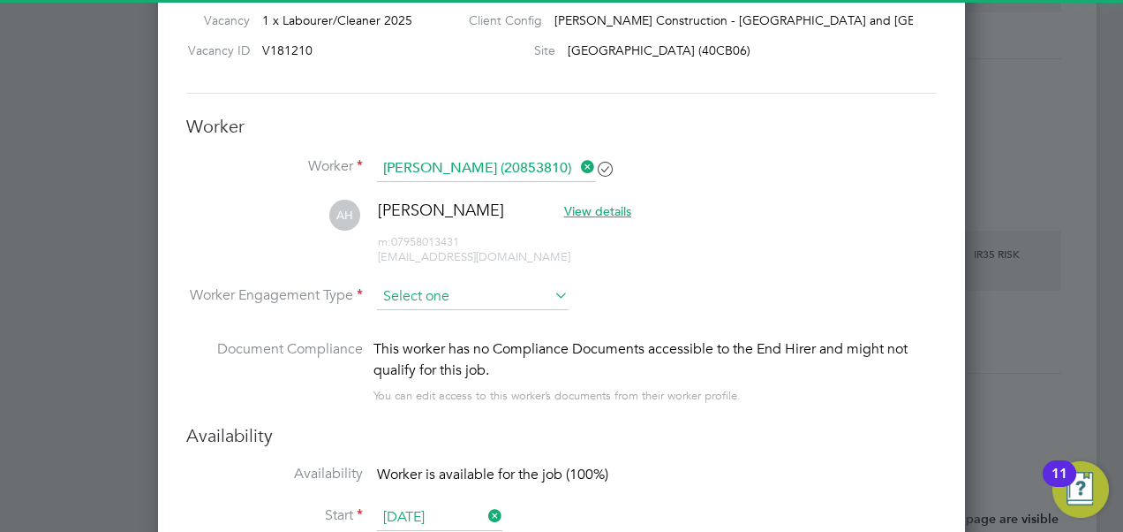
click at [516, 287] on input at bounding box center [473, 296] width 192 height 26
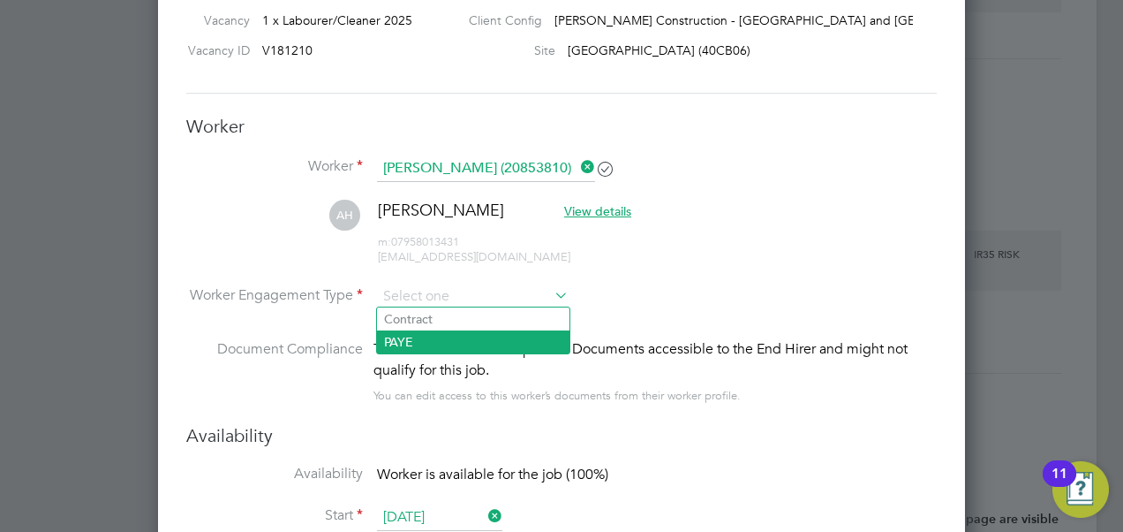
click at [464, 336] on li "PAYE" at bounding box center [473, 341] width 192 height 23
type input "PAYE"
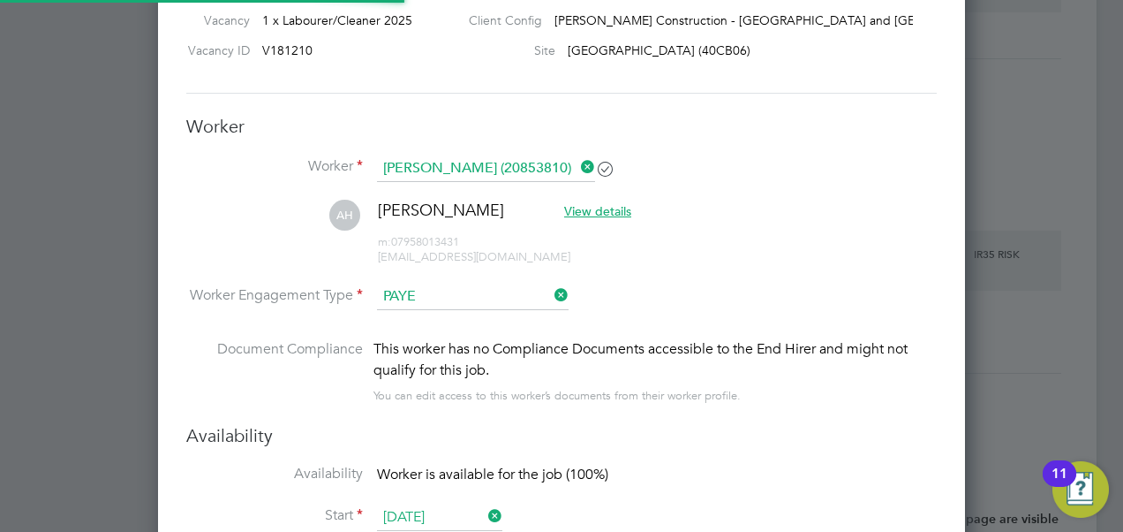
scroll to position [1619, 807]
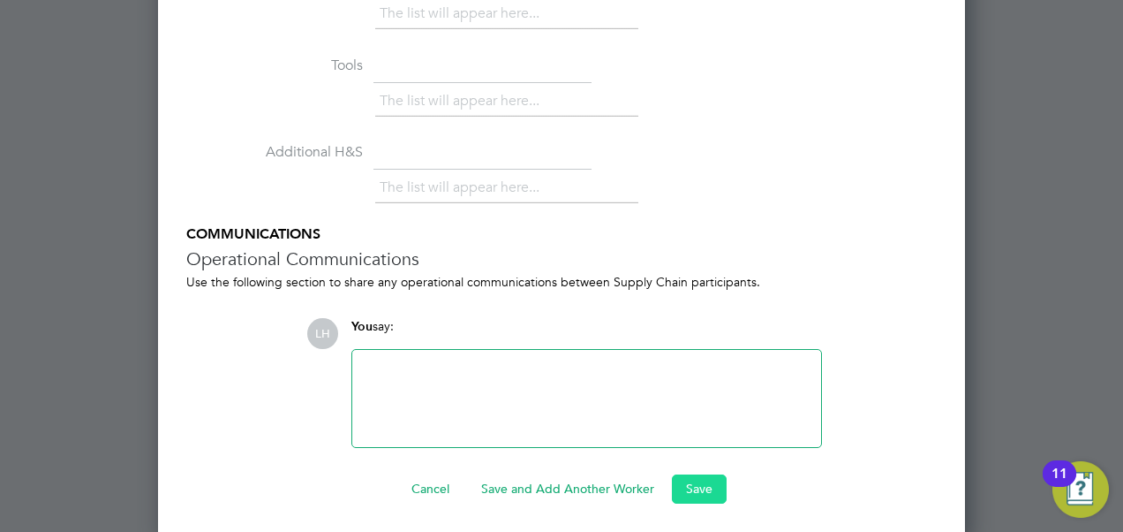
click at [691, 481] on button "Save" at bounding box center [699, 488] width 55 height 28
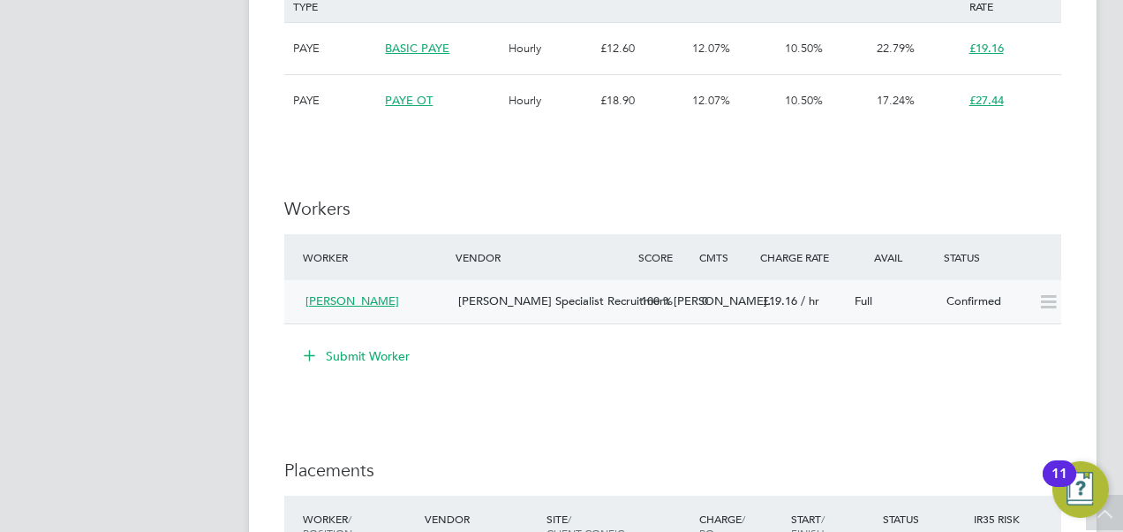
click at [1045, 304] on icon at bounding box center [1049, 302] width 22 height 14
click at [888, 301] on div "Full" at bounding box center [894, 301] width 92 height 29
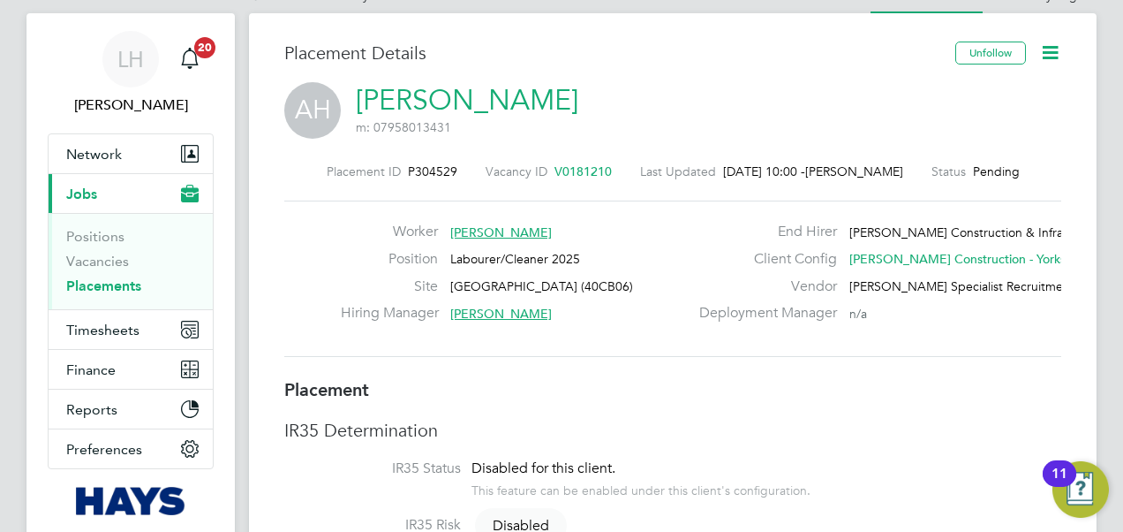
click at [1047, 56] on icon at bounding box center [1050, 53] width 22 height 22
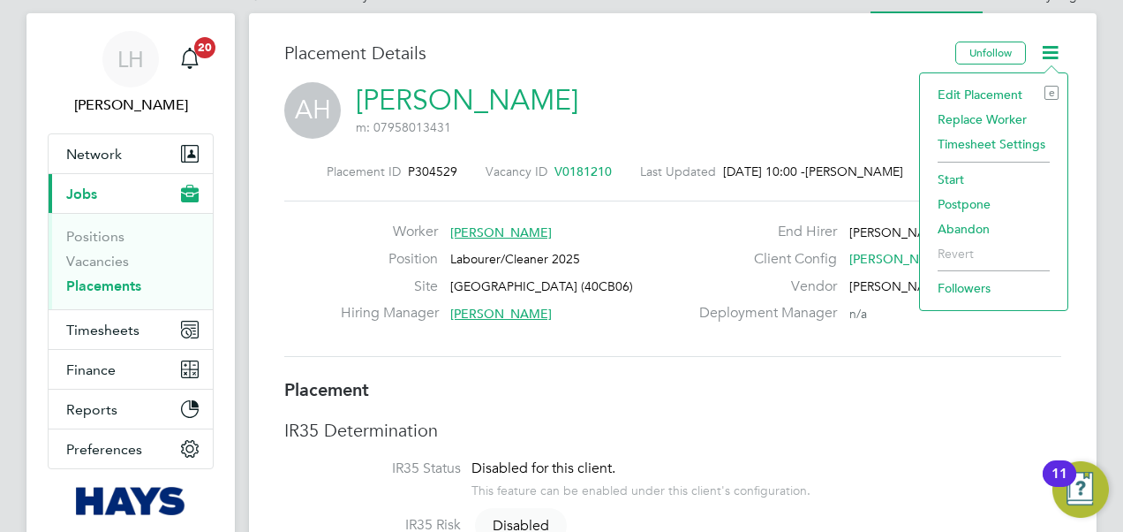
click at [962, 173] on li "Start" at bounding box center [994, 179] width 130 height 25
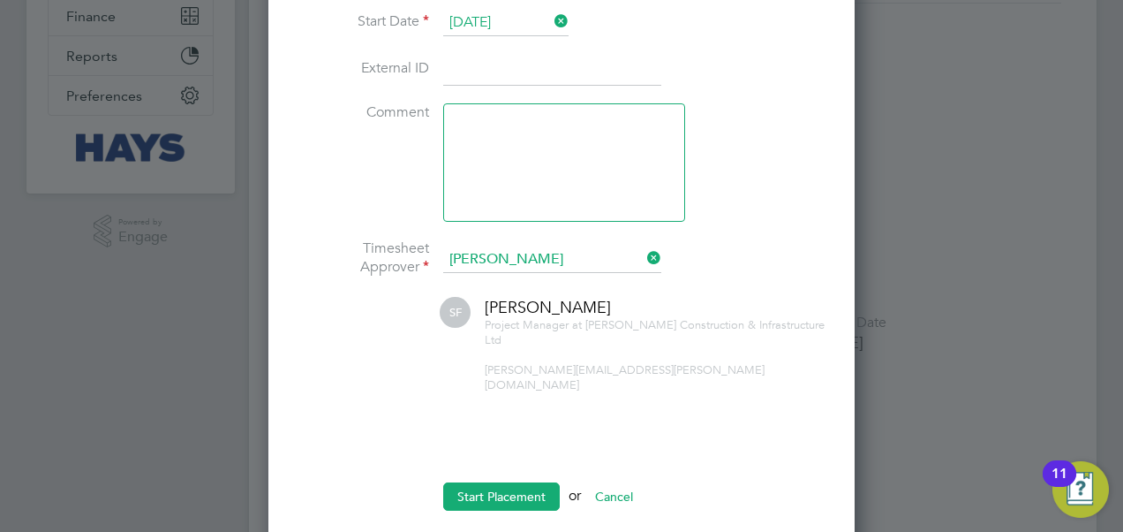
click at [519, 482] on button "Start Placement" at bounding box center [501, 496] width 117 height 28
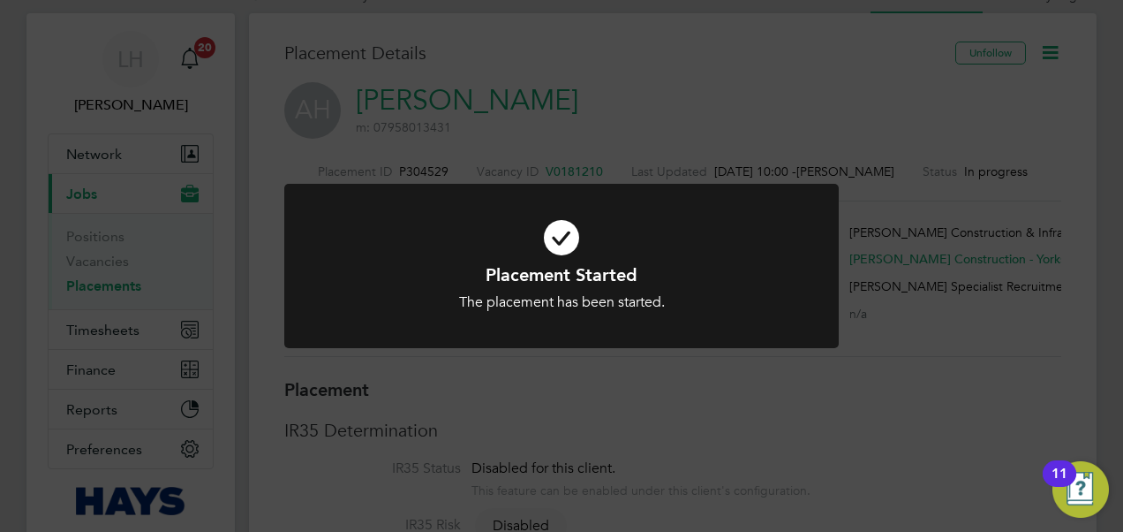
click at [645, 374] on div "Placement Started The placement has been started. Cancel Okay" at bounding box center [561, 266] width 1123 height 532
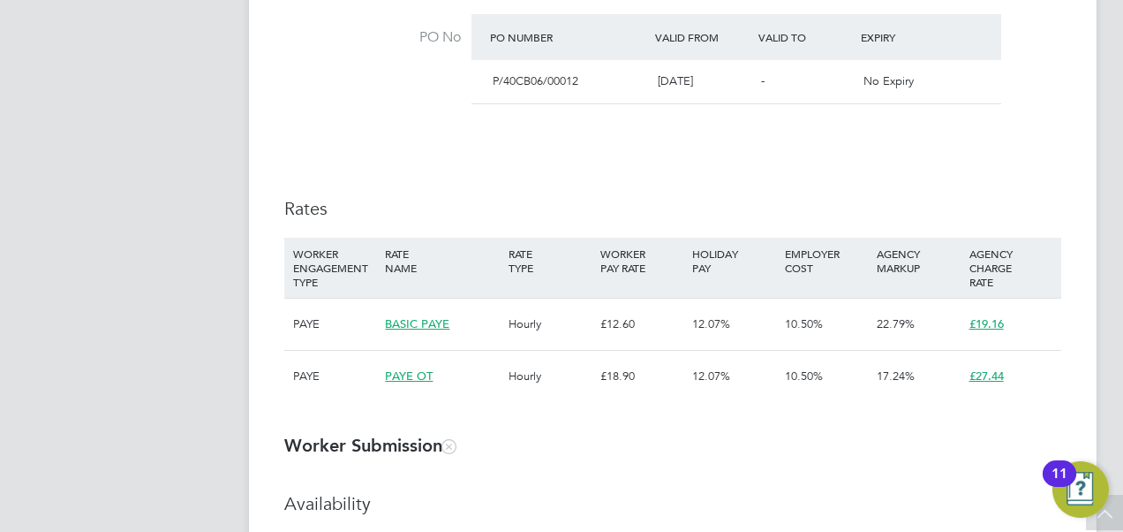
scroll to position [1008, 0]
